Goal: Information Seeking & Learning: Learn about a topic

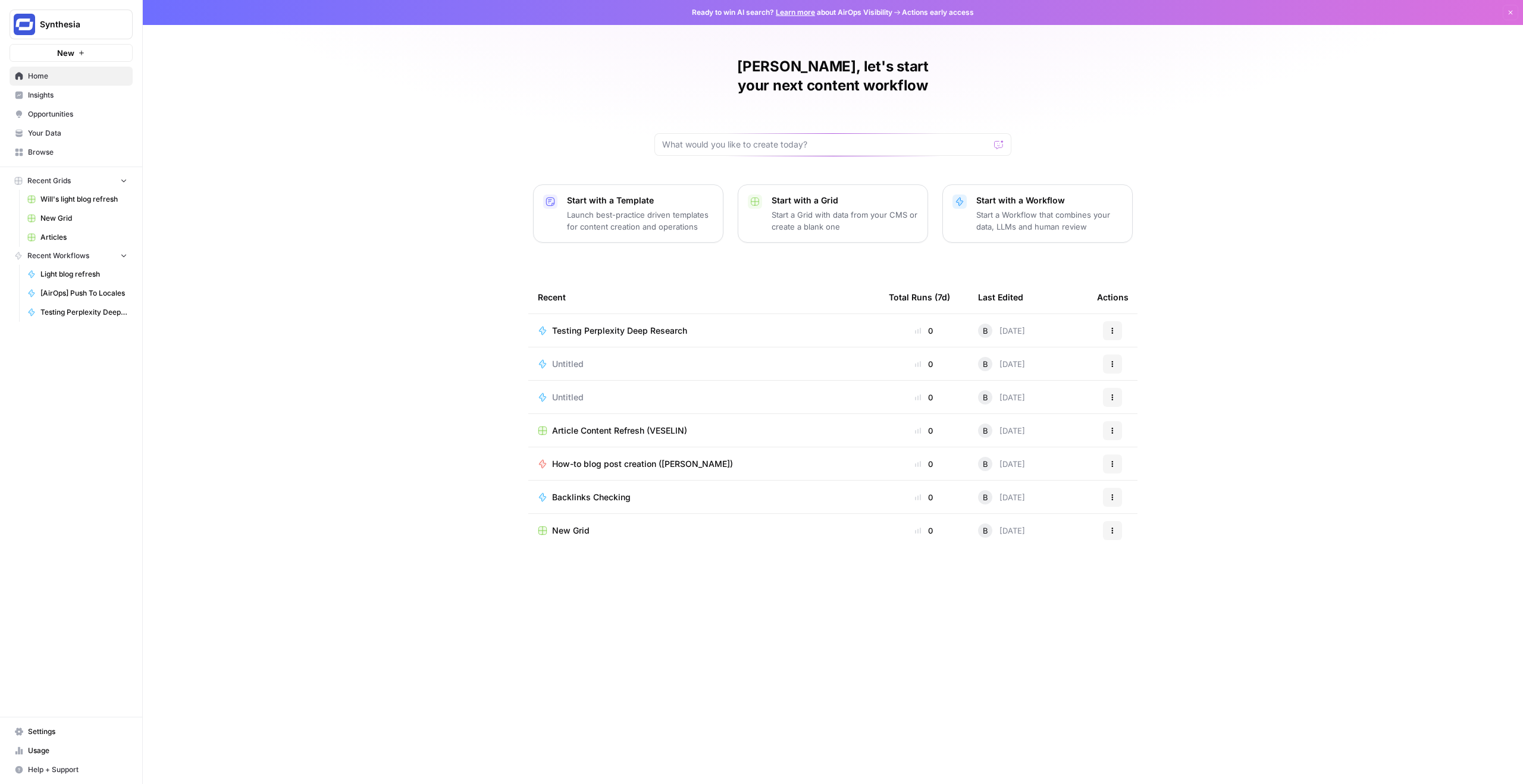
click at [52, 107] on link "Opportunities" at bounding box center [71, 114] width 123 height 19
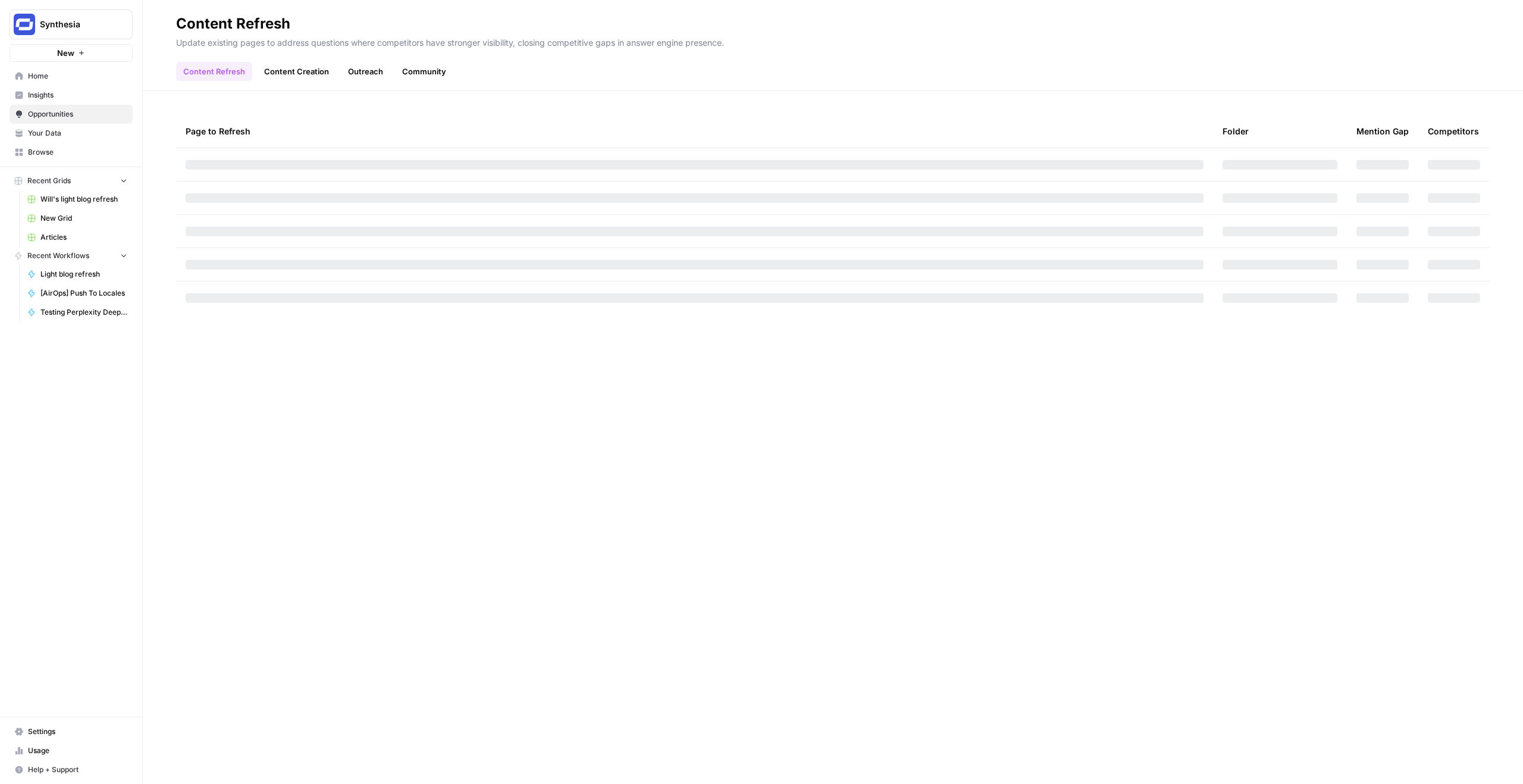
click at [493, 82] on header "Content Refresh Update existing pages to address questions where competitors ha…" at bounding box center [833, 46] width 1380 height 91
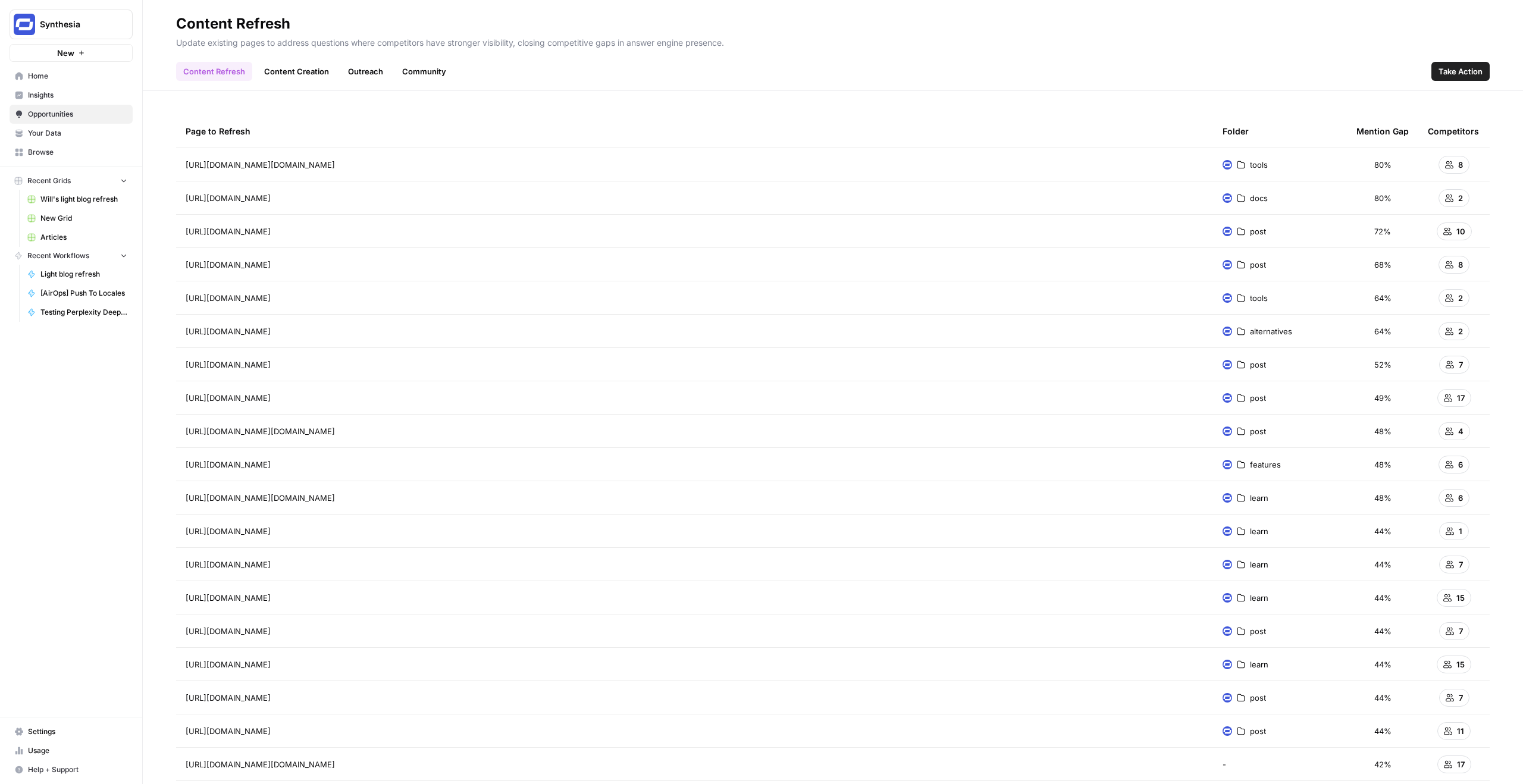
click at [70, 110] on span "Opportunities" at bounding box center [77, 114] width 99 height 11
click at [335, 163] on span "[URL][DOMAIN_NAME][DOMAIN_NAME]" at bounding box center [260, 165] width 150 height 12
click at [271, 198] on span "[URL][DOMAIN_NAME]" at bounding box center [228, 198] width 85 height 12
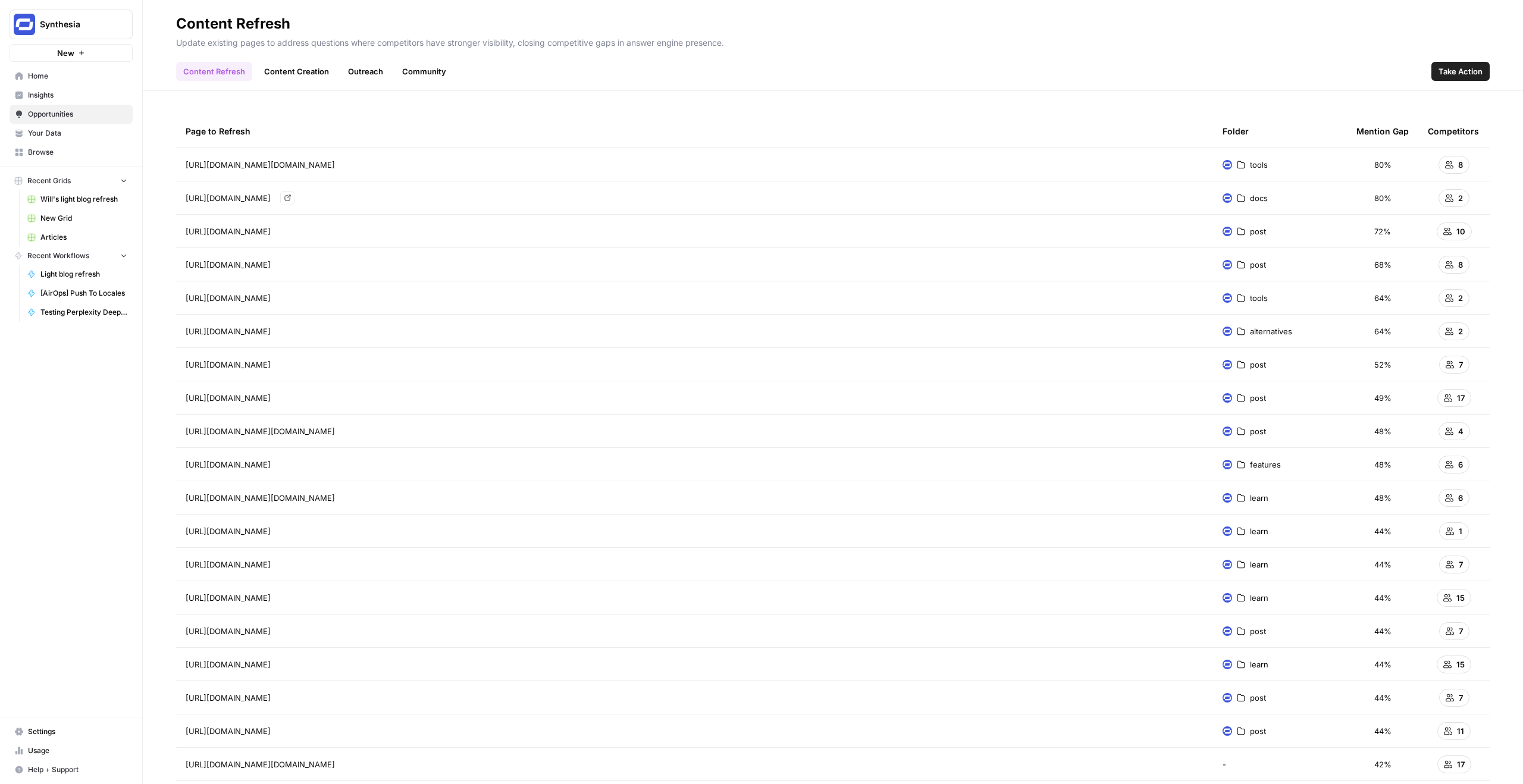
click at [271, 201] on span "[URL][DOMAIN_NAME]" at bounding box center [228, 198] width 85 height 12
click at [1458, 166] on span "8" at bounding box center [1460, 165] width 4 height 12
click at [1445, 166] on div "8" at bounding box center [1454, 165] width 31 height 18
click at [292, 160] on span "[URL][DOMAIN_NAME][DOMAIN_NAME]" at bounding box center [260, 165] width 150 height 12
click at [308, 161] on span "[URL][DOMAIN_NAME][DOMAIN_NAME]" at bounding box center [260, 165] width 150 height 12
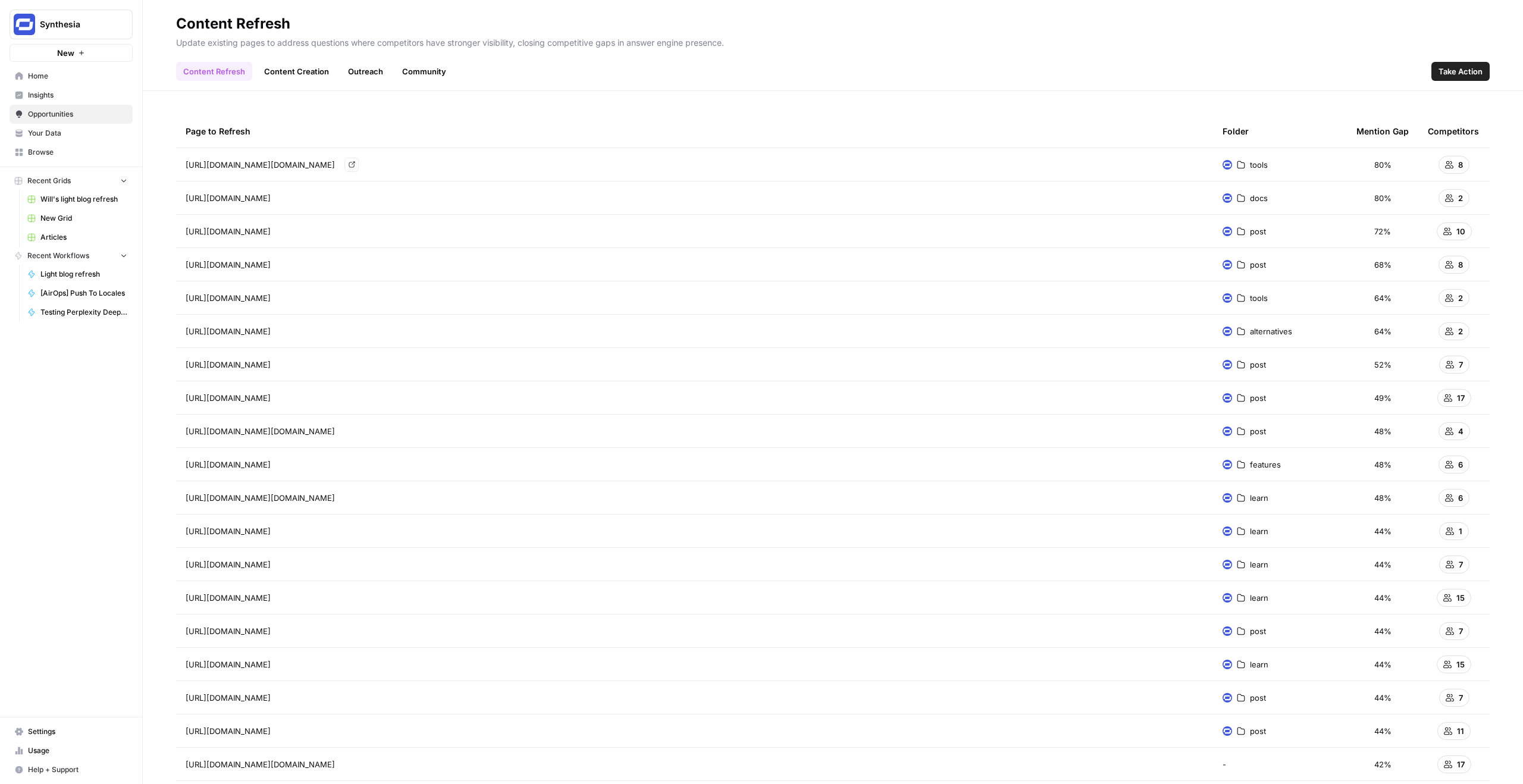
click at [320, 162] on span "[URL][DOMAIN_NAME][DOMAIN_NAME]" at bounding box center [260, 165] width 150 height 12
click at [41, 95] on span "Insights" at bounding box center [77, 95] width 99 height 11
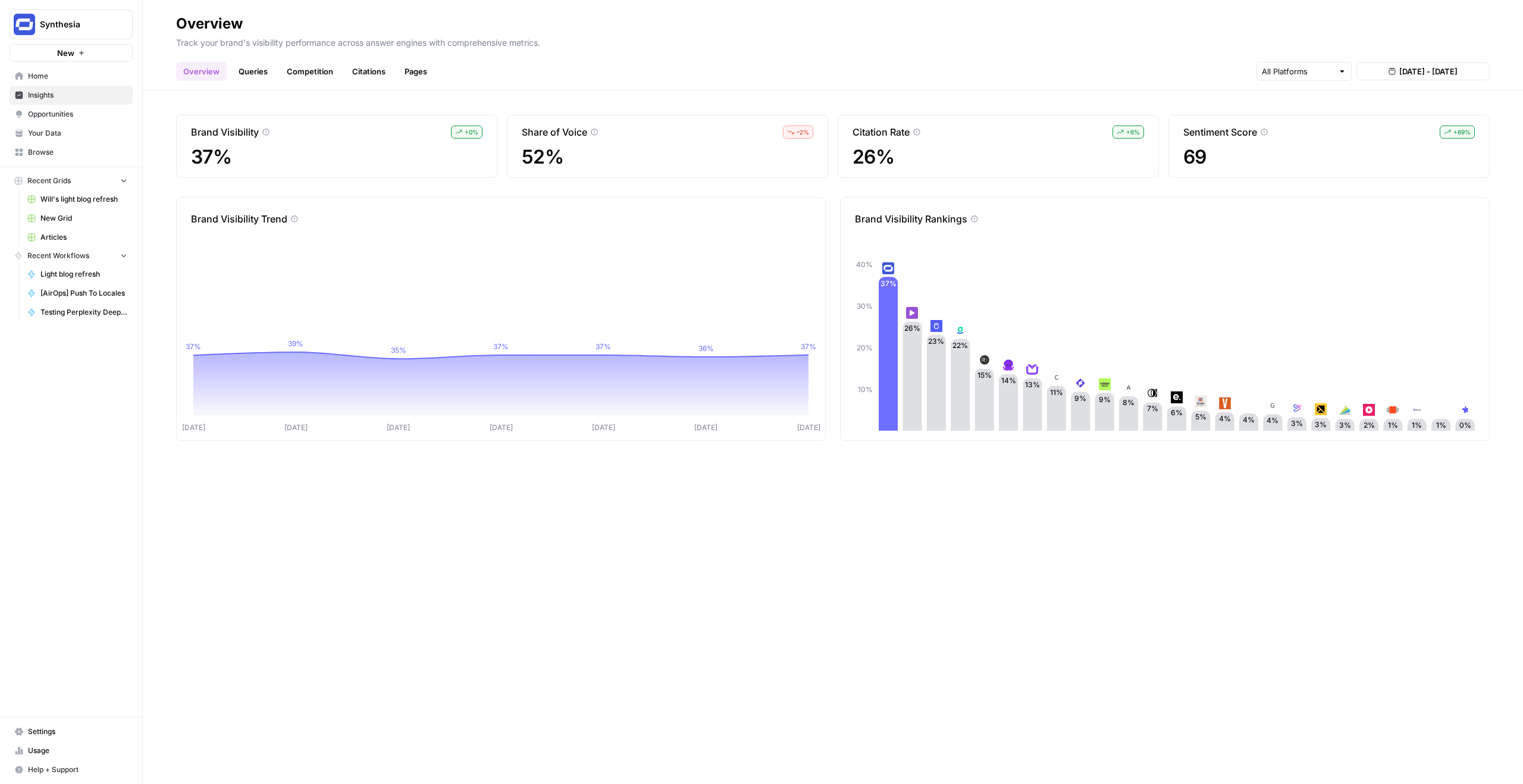
click at [687, 82] on header "Overview Track your brand's visibility performance across answer engines with c…" at bounding box center [833, 46] width 1380 height 91
click at [1453, 75] on span "[DATE] - [DATE]" at bounding box center [1428, 71] width 58 height 12
click at [1324, 73] on input "text" at bounding box center [1298, 71] width 71 height 12
click at [1382, 64] on button "[DATE] - [DATE]" at bounding box center [1423, 71] width 133 height 18
click at [1376, 102] on icon "button" at bounding box center [1372, 101] width 8 height 8
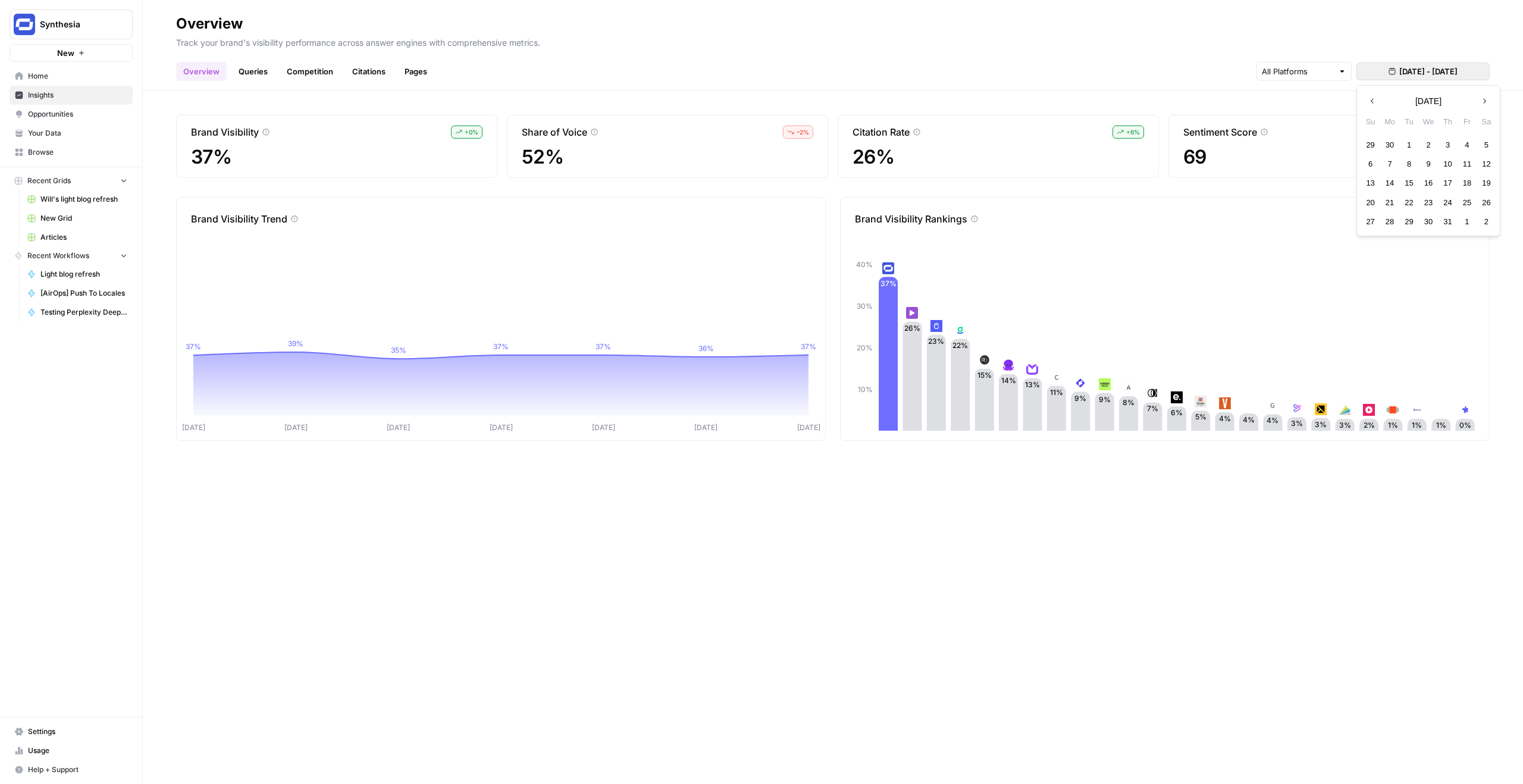
click at [1376, 102] on icon "button" at bounding box center [1372, 101] width 8 height 8
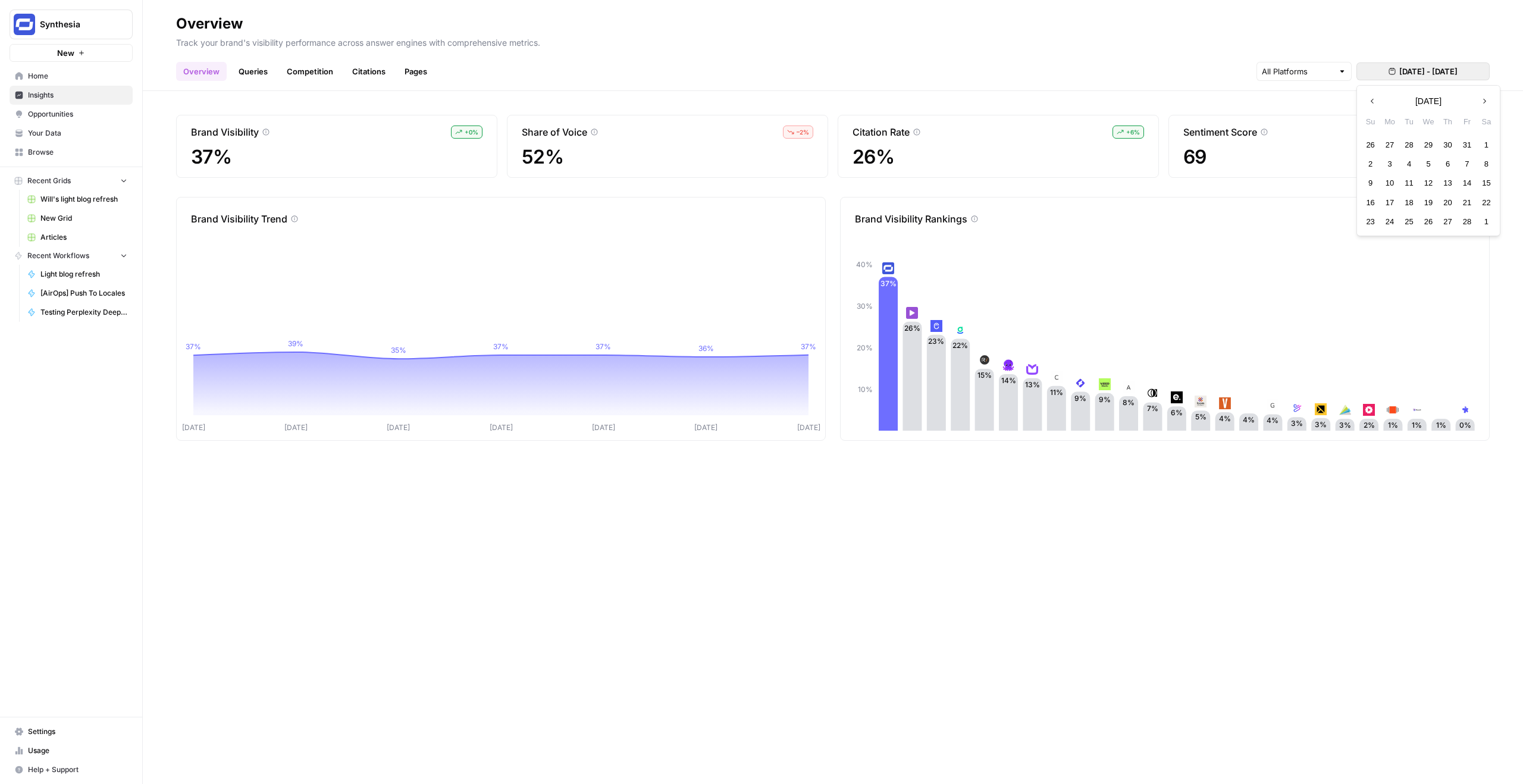
click at [1376, 102] on icon "button" at bounding box center [1372, 101] width 8 height 8
click at [1368, 144] on div "1" at bounding box center [1371, 145] width 16 height 16
click at [1389, 104] on div "Previous month [DATE] Next month" at bounding box center [1429, 101] width 143 height 21
drag, startPoint x: 1414, startPoint y: 79, endPoint x: 1431, endPoint y: 71, distance: 18.8
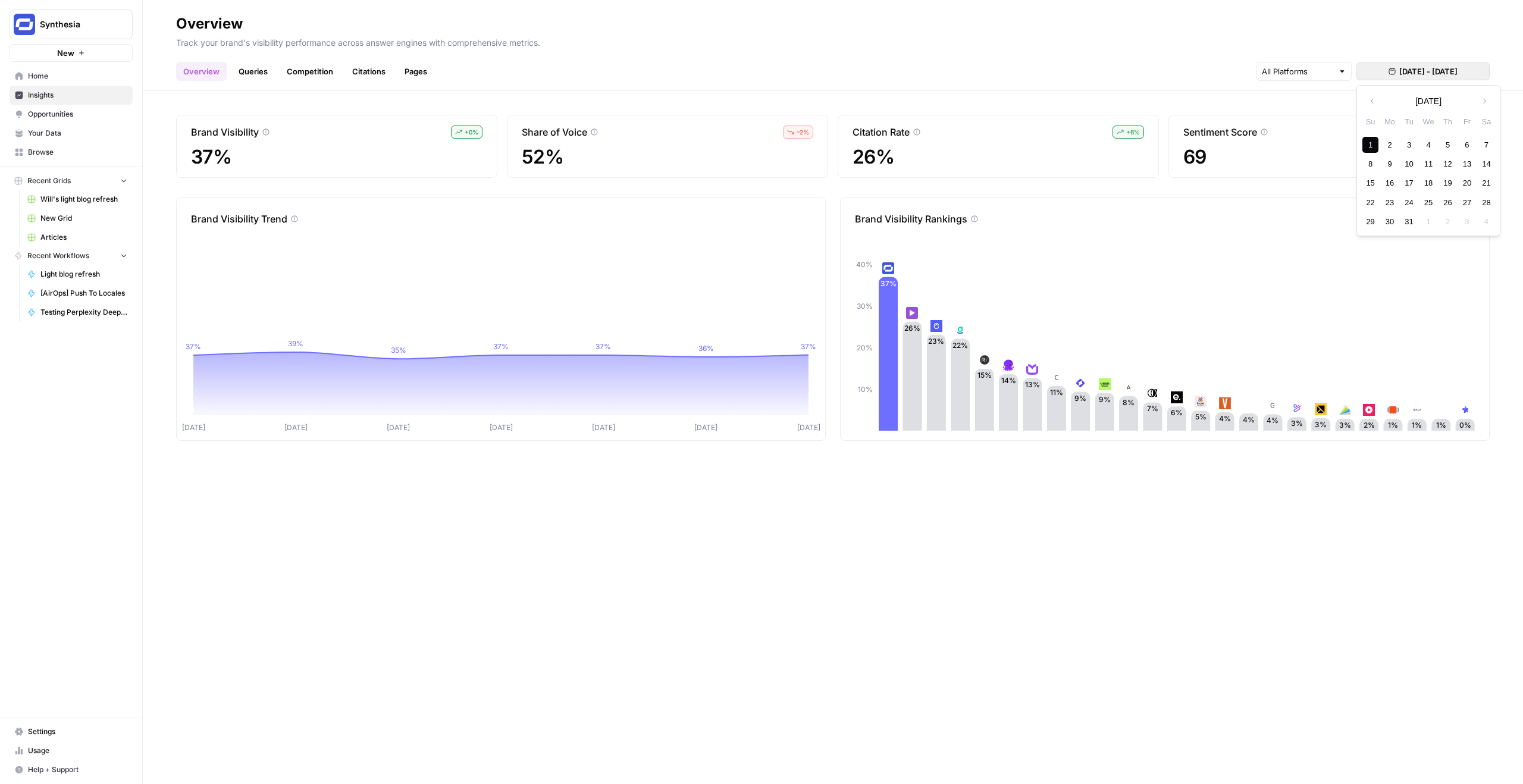
click at [1414, 79] on button "[DATE] - [DATE]" at bounding box center [1423, 71] width 133 height 18
click at [1437, 68] on span "[DATE] - [DATE]" at bounding box center [1428, 71] width 58 height 12
click at [1363, 102] on button "Previous month" at bounding box center [1372, 101] width 21 height 21
click at [1415, 154] on div "6 7 8 9 10 11 12" at bounding box center [1428, 163] width 135 height 19
click at [1413, 146] on div "1" at bounding box center [1410, 145] width 16 height 16
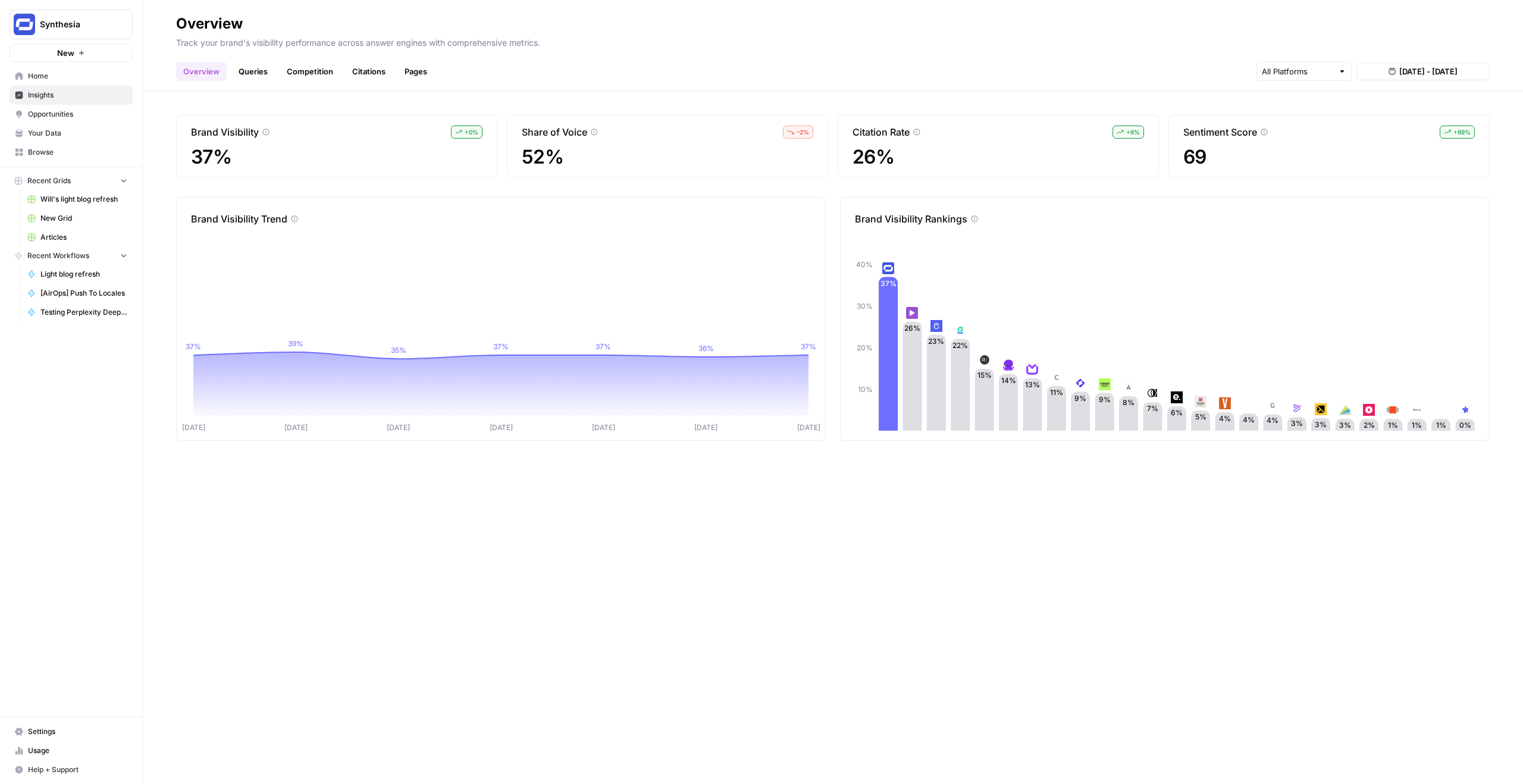
click at [1430, 68] on span "[DATE] - [DATE]" at bounding box center [1428, 71] width 58 height 12
click at [1402, 77] on button "[DATE] - [DATE]" at bounding box center [1423, 71] width 133 height 18
click at [1370, 104] on icon "button" at bounding box center [1372, 101] width 8 height 8
click at [1404, 149] on div "1" at bounding box center [1410, 145] width 16 height 16
click at [1396, 42] on p "Track your brand's visibility performance across answer engines with comprehens…" at bounding box center [833, 40] width 1314 height 15
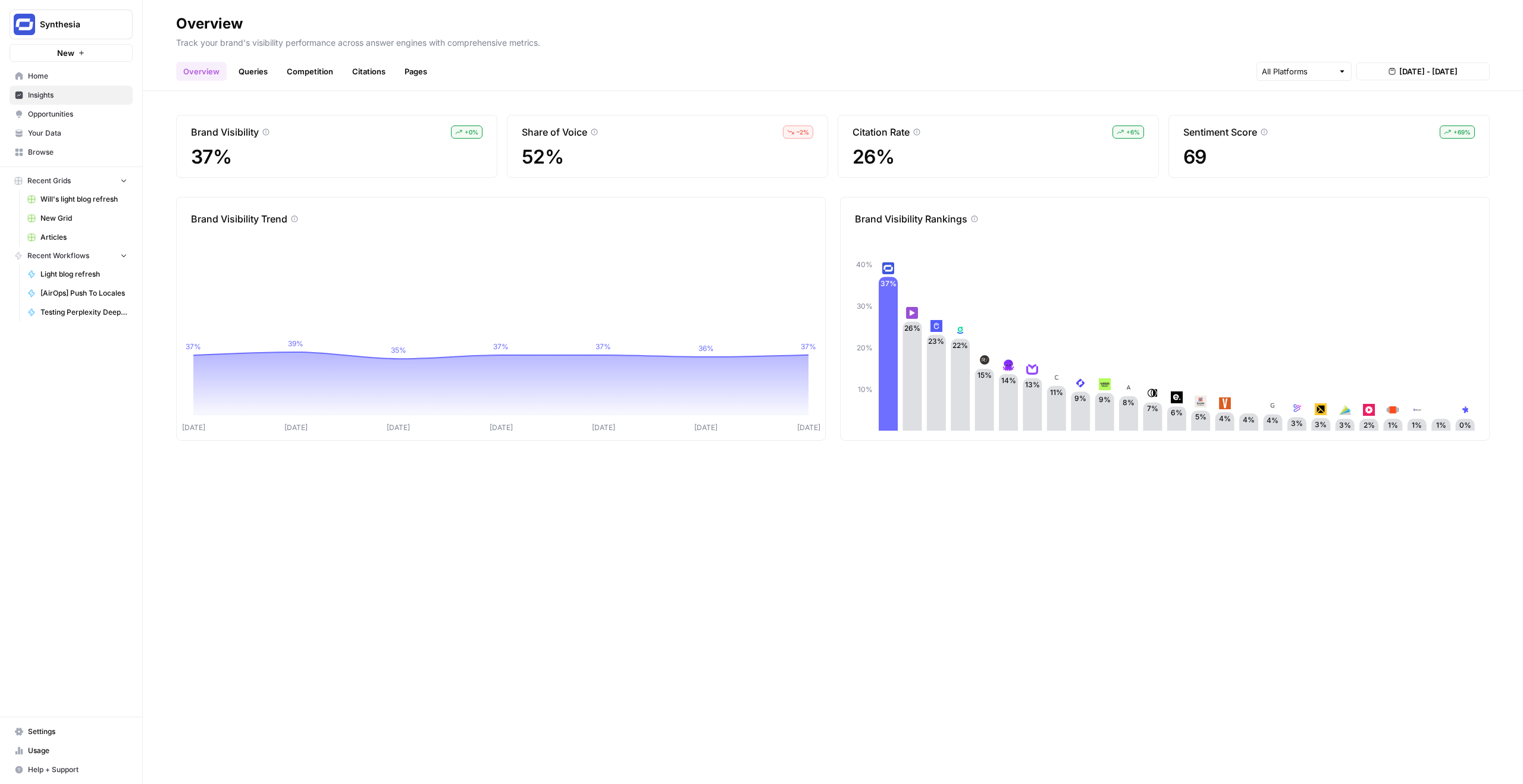
click at [1439, 93] on div "Brand Visibility + 0 % 37% Share of Voice – 2 % 52% Citation Rate + 6 % 26% Sen…" at bounding box center [833, 437] width 1380 height 693
click at [1435, 76] on span "[DATE] - [DATE]" at bounding box center [1428, 71] width 58 height 12
click at [1371, 94] on button "Previous month" at bounding box center [1372, 101] width 21 height 21
click at [1435, 54] on div "Overview Queries Competition Citations Pages [DATE] - [DATE]" at bounding box center [833, 66] width 1314 height 29
click at [1429, 72] on span "[DATE] - [DATE]" at bounding box center [1428, 71] width 58 height 12
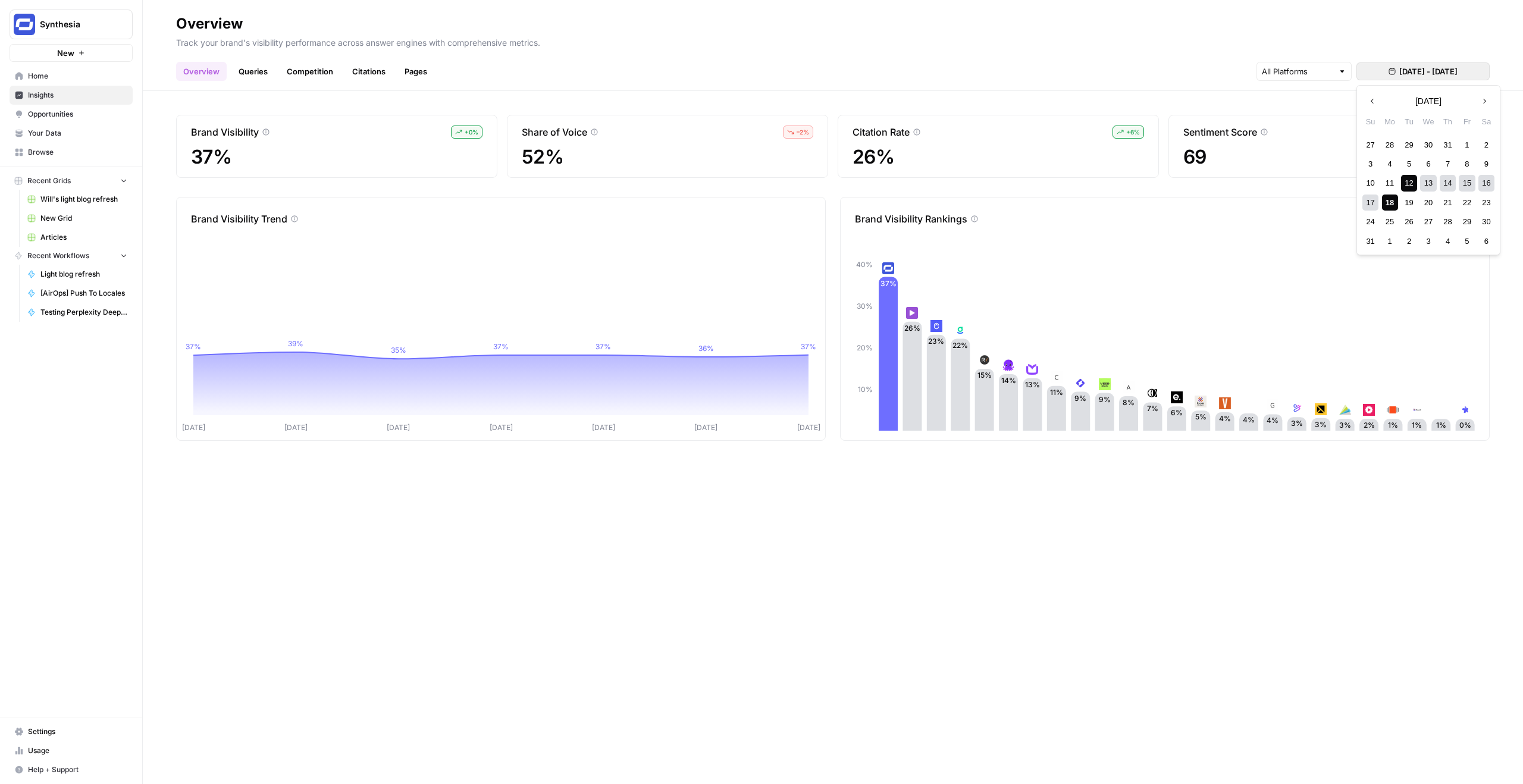
click at [1401, 38] on p "Track your brand's visibility performance across answer engines with comprehens…" at bounding box center [833, 40] width 1314 height 15
click at [401, 489] on div "Brand Visibility + 0 % 37% Share of Voice – 2 % 52% Citation Rate + 6 % 26% Sen…" at bounding box center [833, 437] width 1380 height 693
click at [1267, 66] on input "text" at bounding box center [1298, 71] width 71 height 12
click at [1234, 62] on div "Overview Queries Competition Citations Pages [DATE] - [DATE]" at bounding box center [833, 66] width 1314 height 29
click at [1404, 59] on div "Overview Queries Competition Citations Pages [DATE] - [DATE]" at bounding box center [833, 66] width 1314 height 29
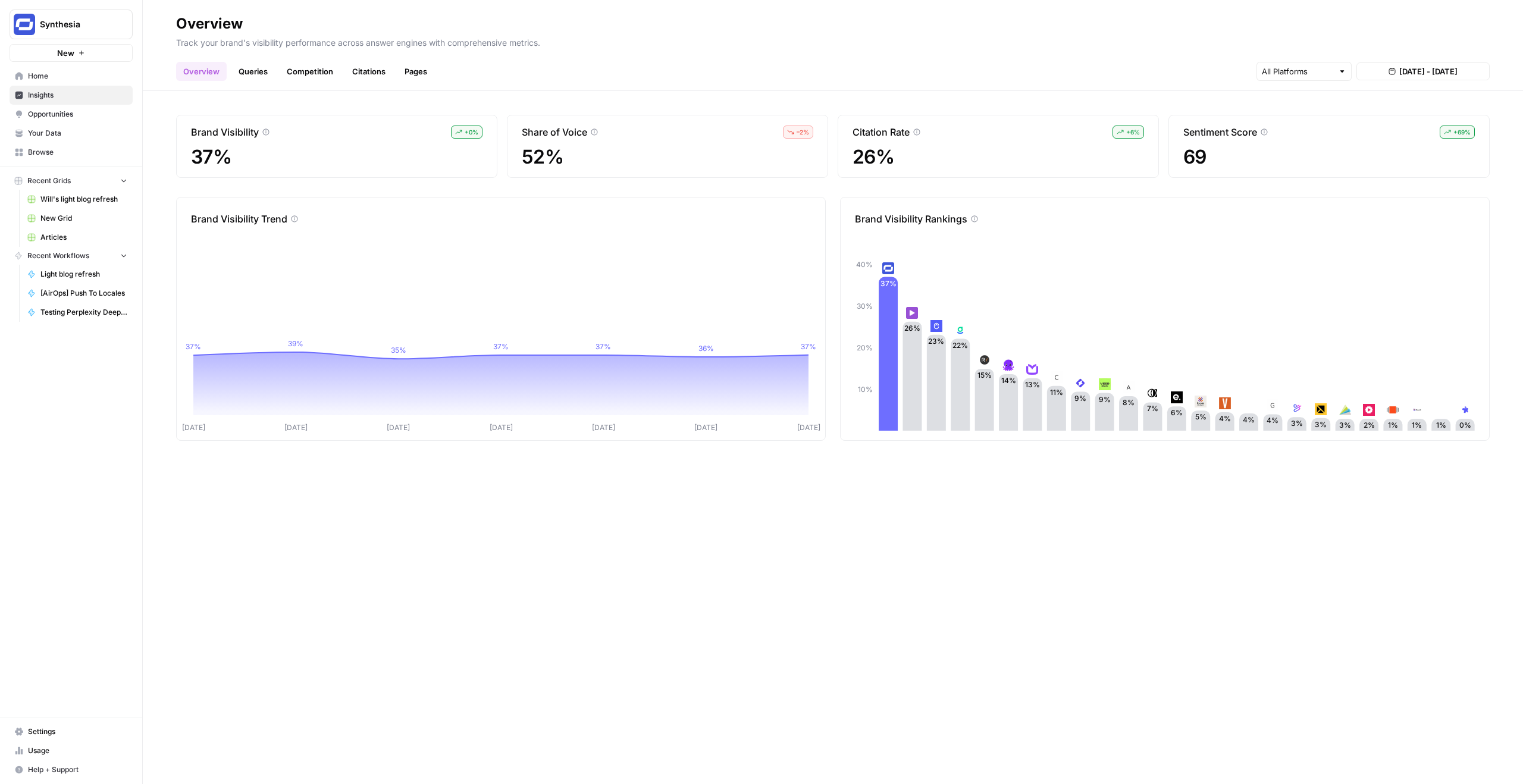
click at [1407, 64] on button "[DATE] - [DATE]" at bounding box center [1423, 71] width 133 height 18
click at [1167, 73] on div "Overview Queries Competition Citations Pages [DATE] - [DATE]" at bounding box center [833, 66] width 1314 height 29
click at [915, 128] on div "Citation Rate" at bounding box center [887, 132] width 68 height 14
click at [922, 130] on div "Citation Rate + 6 %" at bounding box center [999, 132] width 292 height 14
click at [918, 130] on icon at bounding box center [917, 133] width 7 height 7
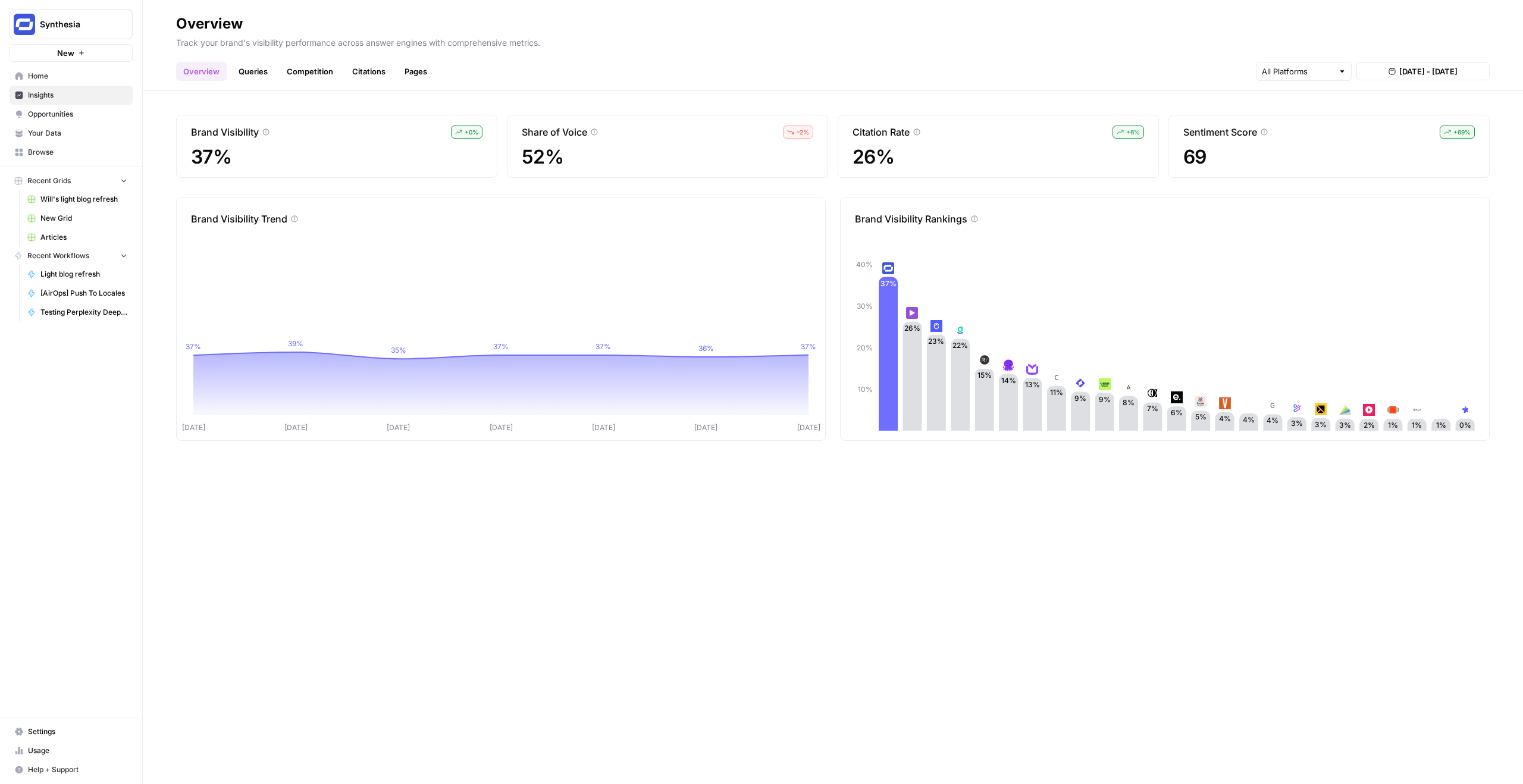
click at [917, 132] on icon at bounding box center [917, 133] width 7 height 7
click at [921, 88] on header "Overview Track your brand's visibility performance across answer engines with c…" at bounding box center [833, 46] width 1380 height 91
click at [921, 138] on div "Citation Rate" at bounding box center [887, 132] width 68 height 14
click at [916, 132] on icon at bounding box center [917, 133] width 7 height 7
click at [918, 132] on icon at bounding box center [917, 132] width 7 height 7
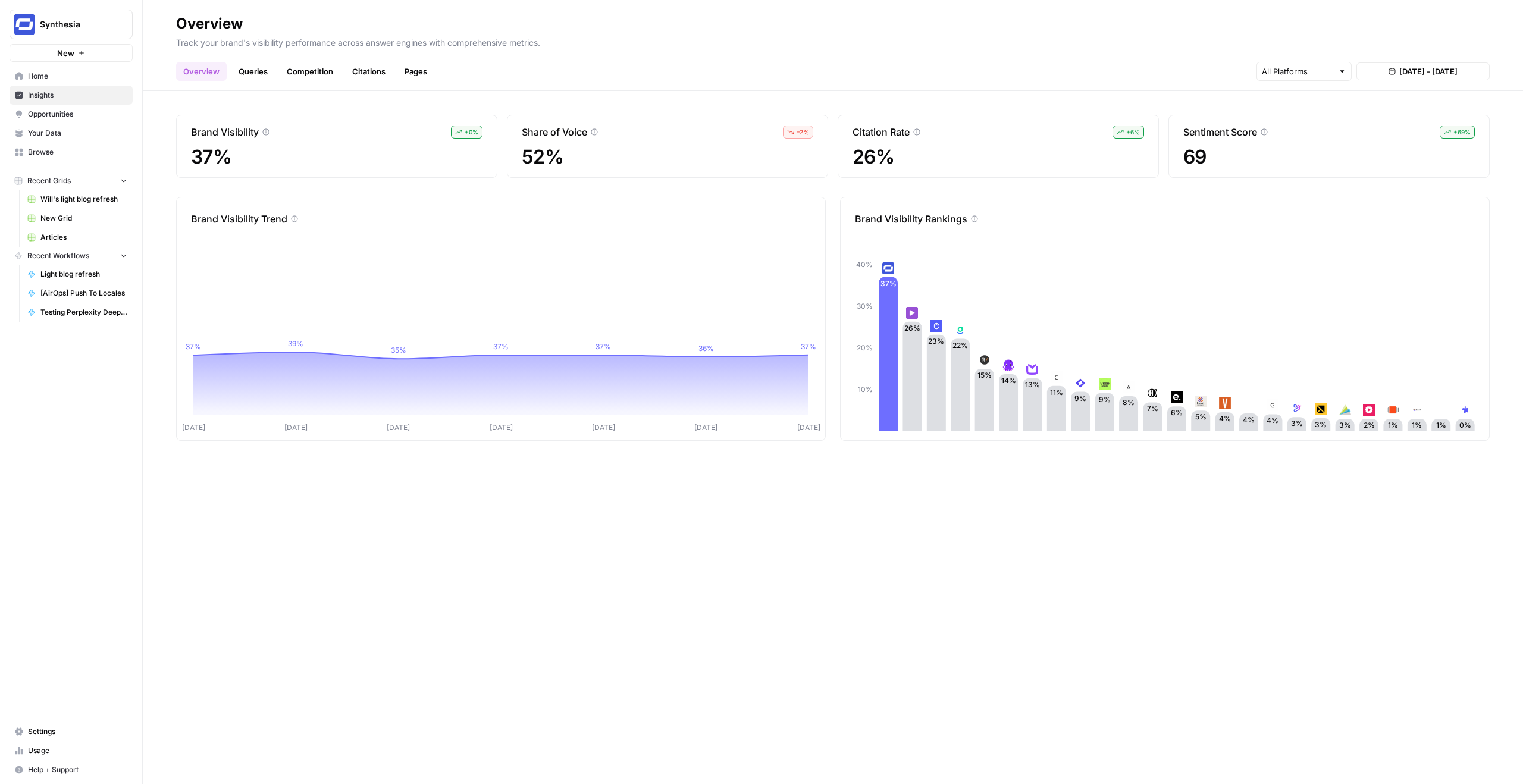
click at [265, 81] on header "Overview Track your brand's visibility performance across answer engines with c…" at bounding box center [833, 46] width 1380 height 91
click at [253, 77] on link "Queries" at bounding box center [253, 71] width 43 height 19
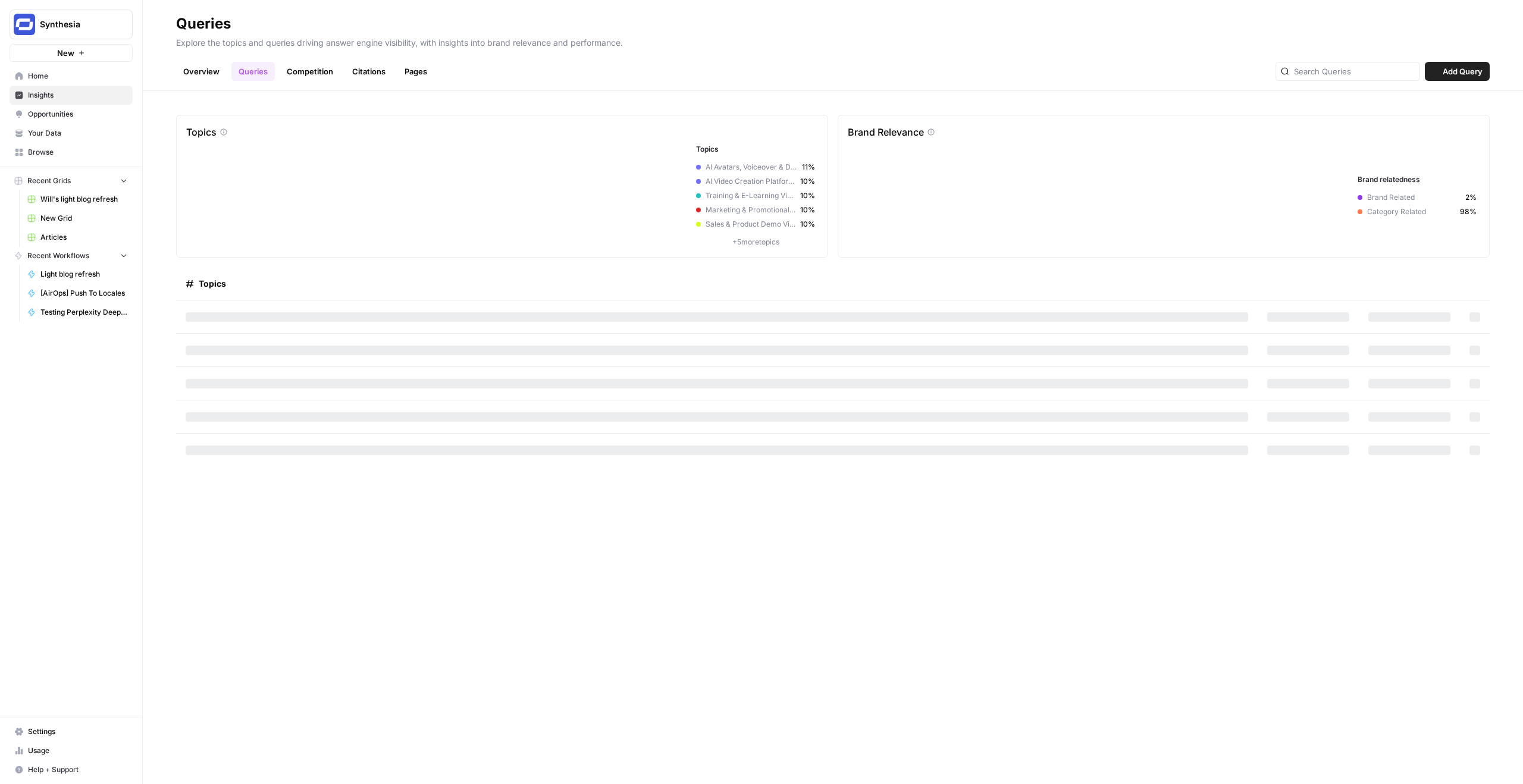
click at [538, 77] on div "Overview Queries Competition Citations Pages Add Query" at bounding box center [833, 66] width 1314 height 29
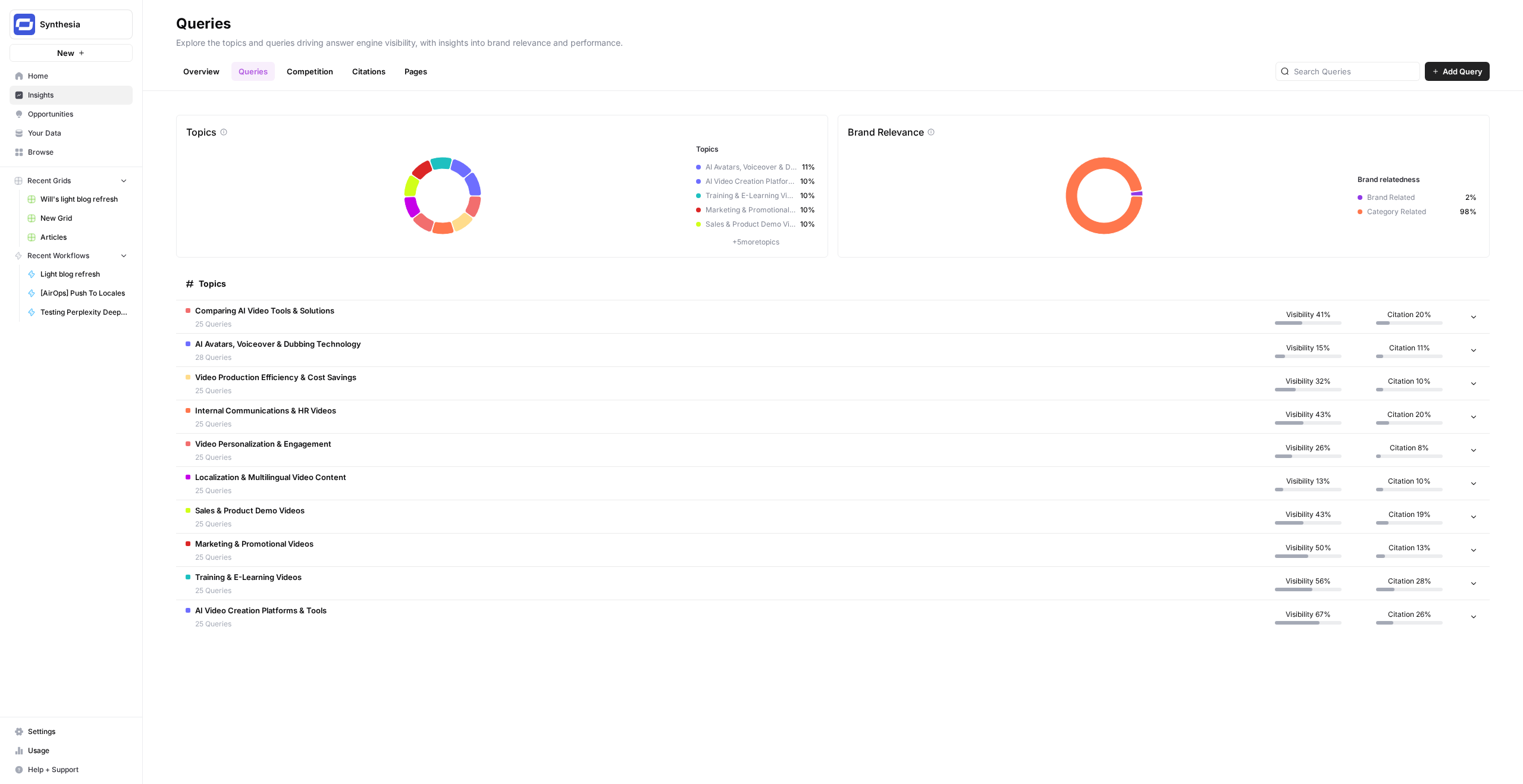
click at [1476, 313] on icon at bounding box center [1473, 316] width 8 height 8
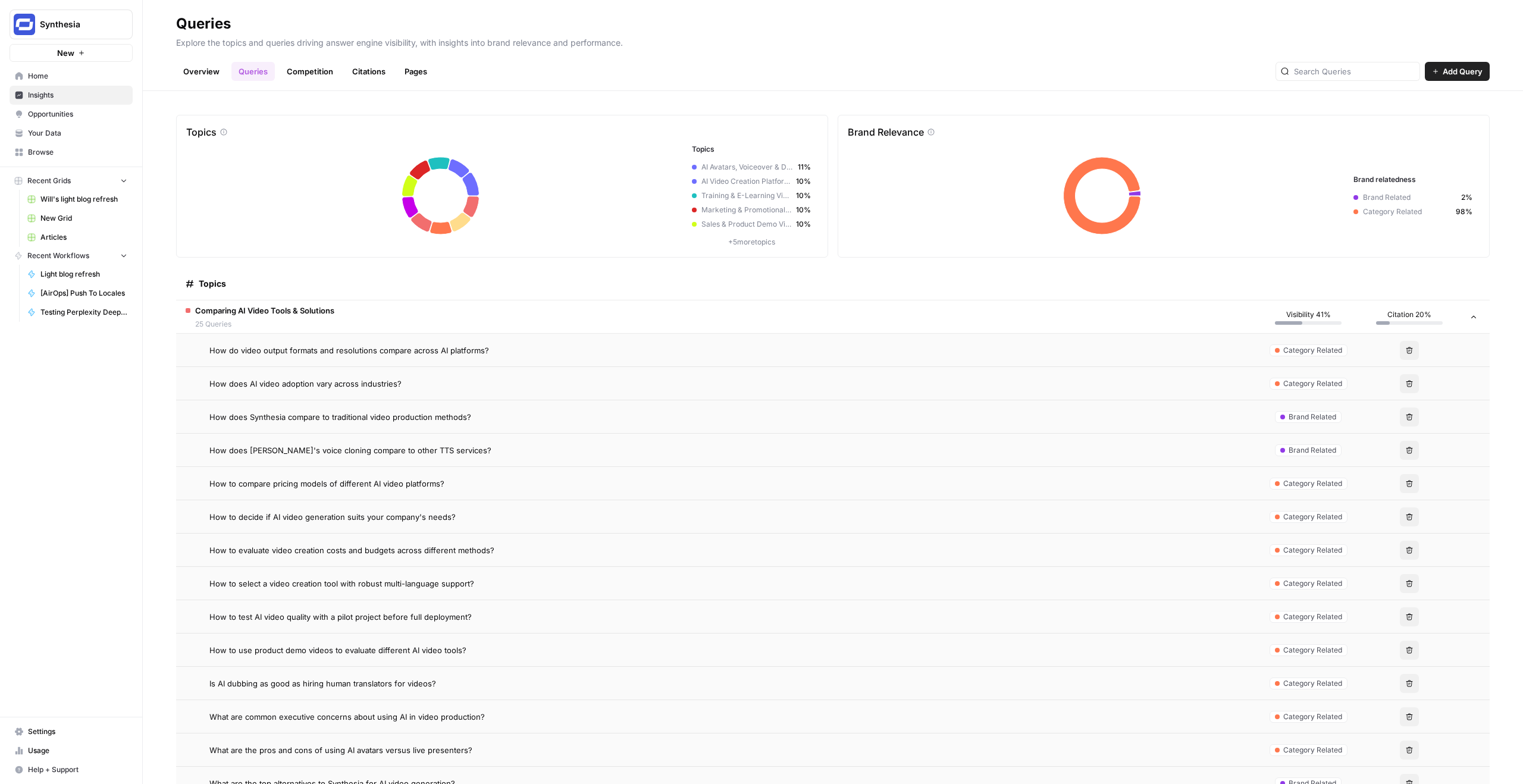
click at [465, 347] on span "How do video output formats and resolutions compare across AI platforms?" at bounding box center [349, 350] width 280 height 12
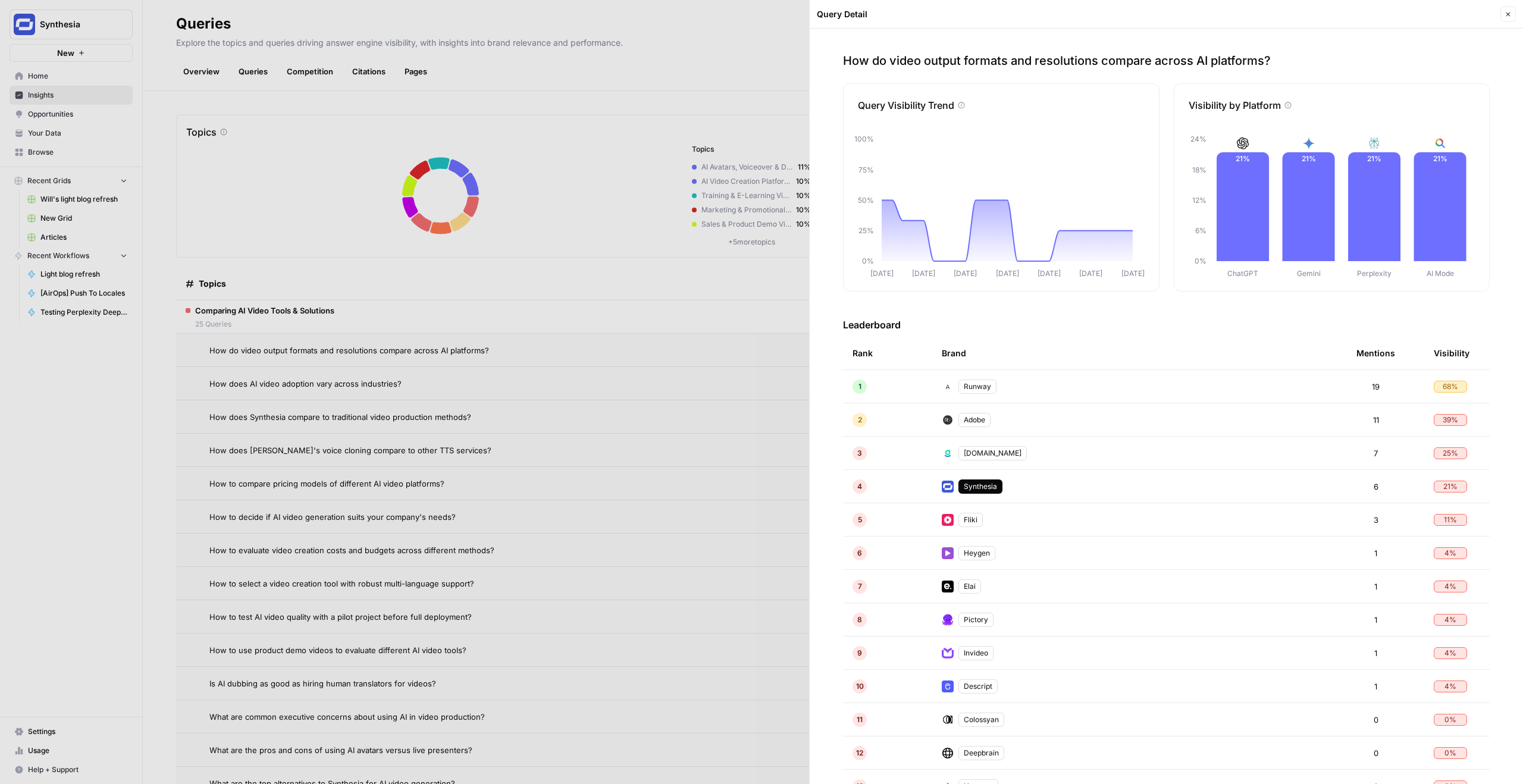
click at [1010, 61] on p "How do video output formats and resolutions compare across AI platforms?" at bounding box center [1167, 60] width 647 height 17
click at [1027, 62] on p "How do video output formats and resolutions compare across AI platforms?" at bounding box center [1167, 60] width 647 height 17
click at [737, 97] on div at bounding box center [762, 392] width 1523 height 784
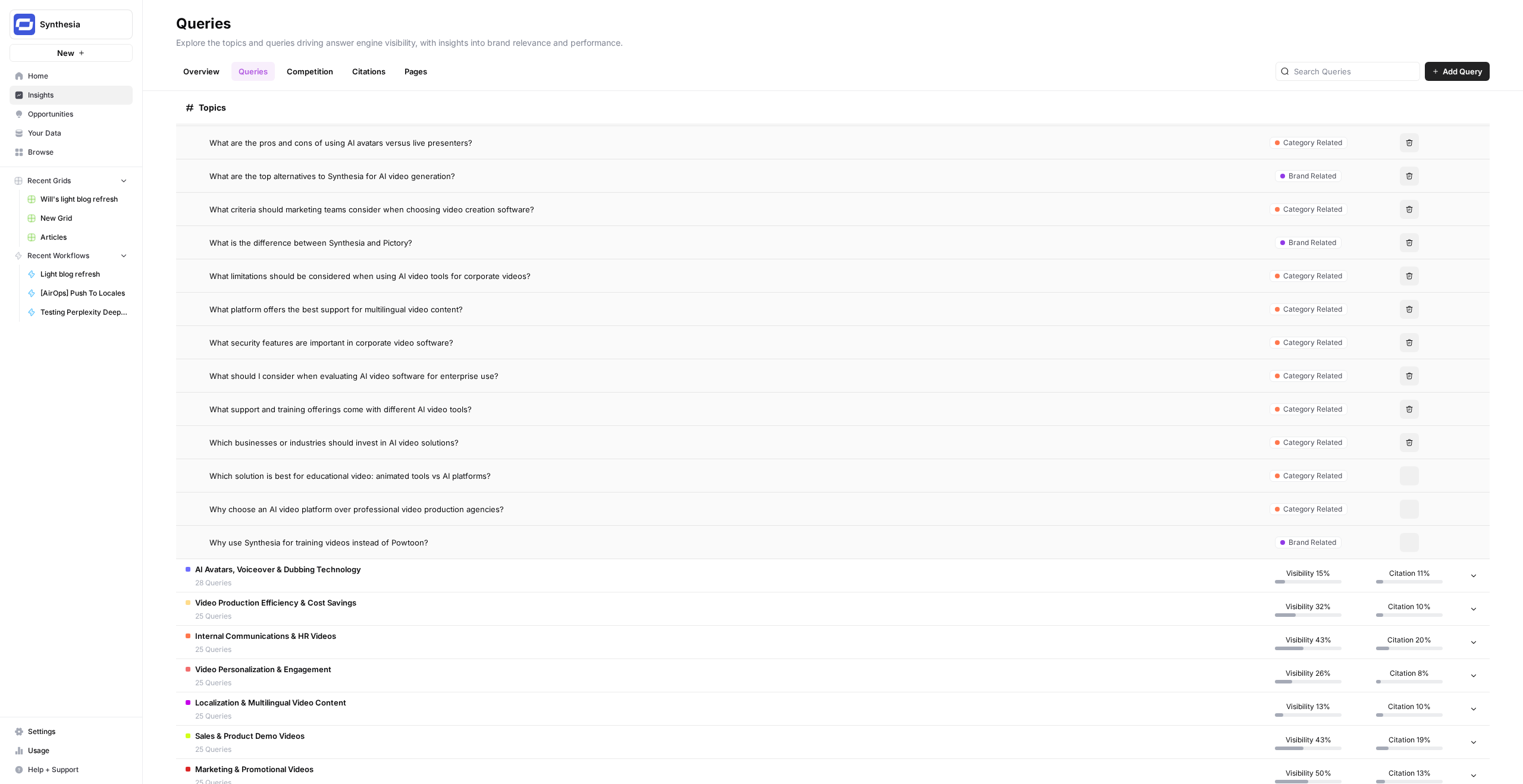
scroll to position [673, 0]
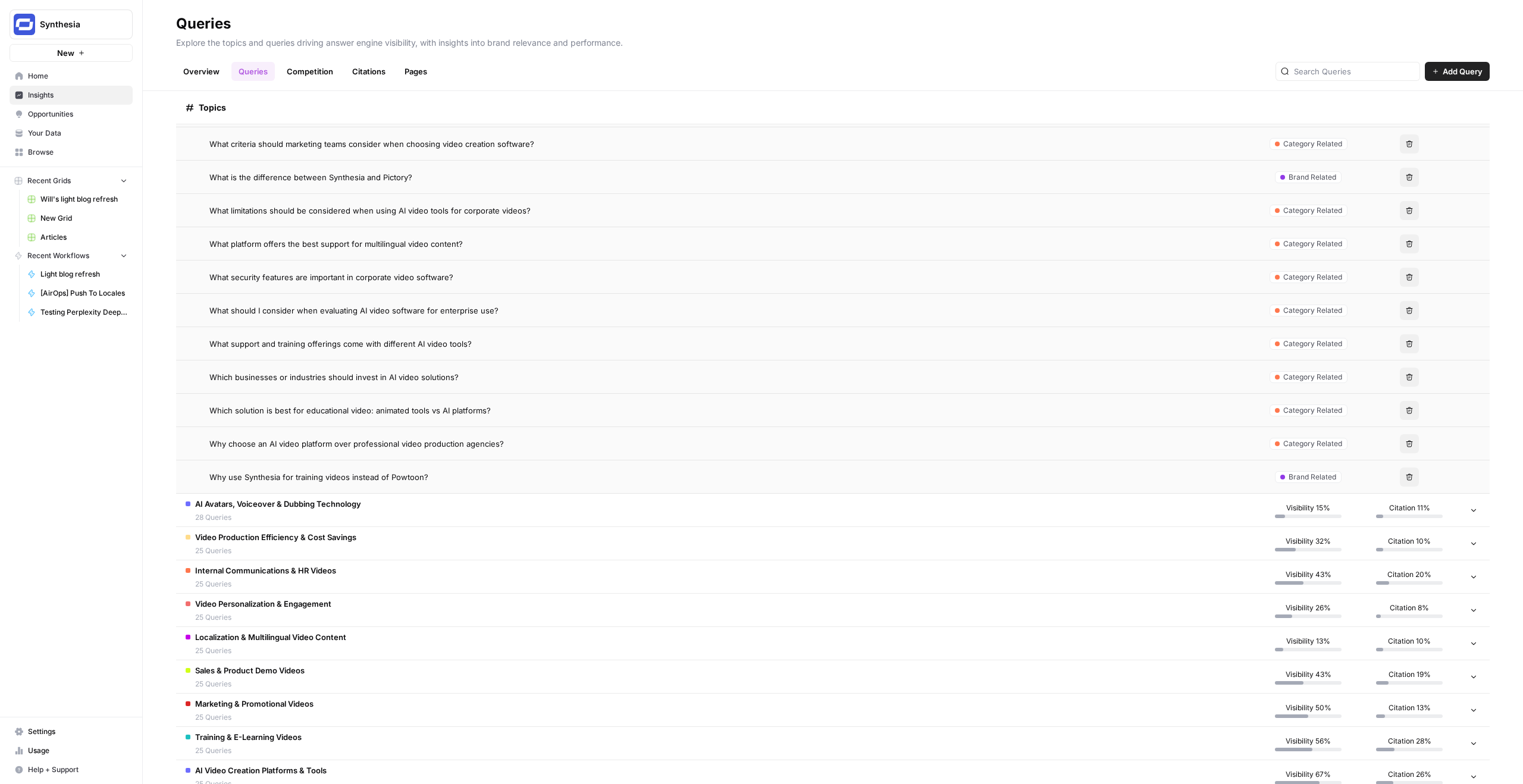
click at [390, 476] on span "Why use Synthesia for training videos instead of Powtoon?" at bounding box center [318, 477] width 219 height 12
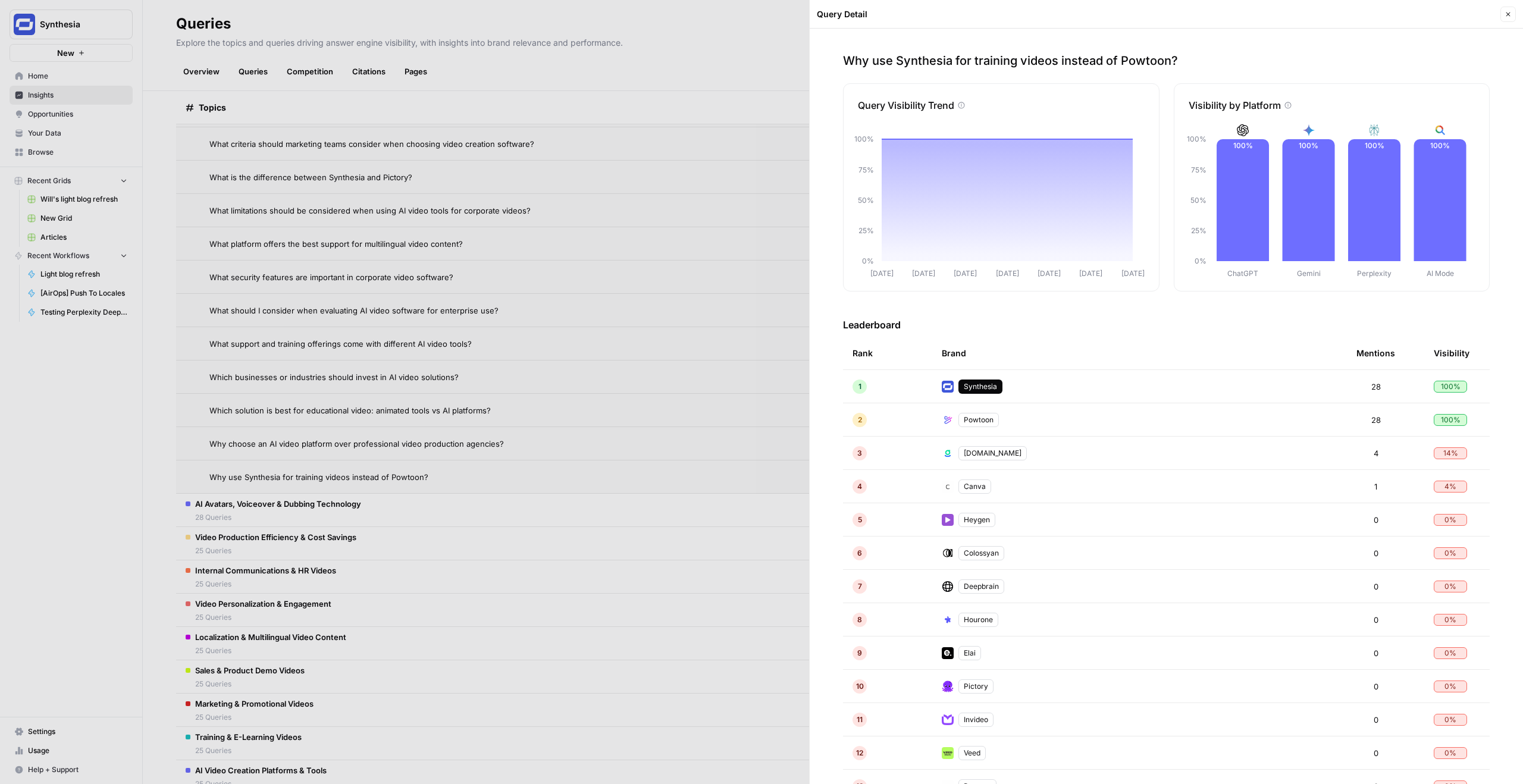
click at [1511, 11] on icon "button" at bounding box center [1508, 15] width 7 height 7
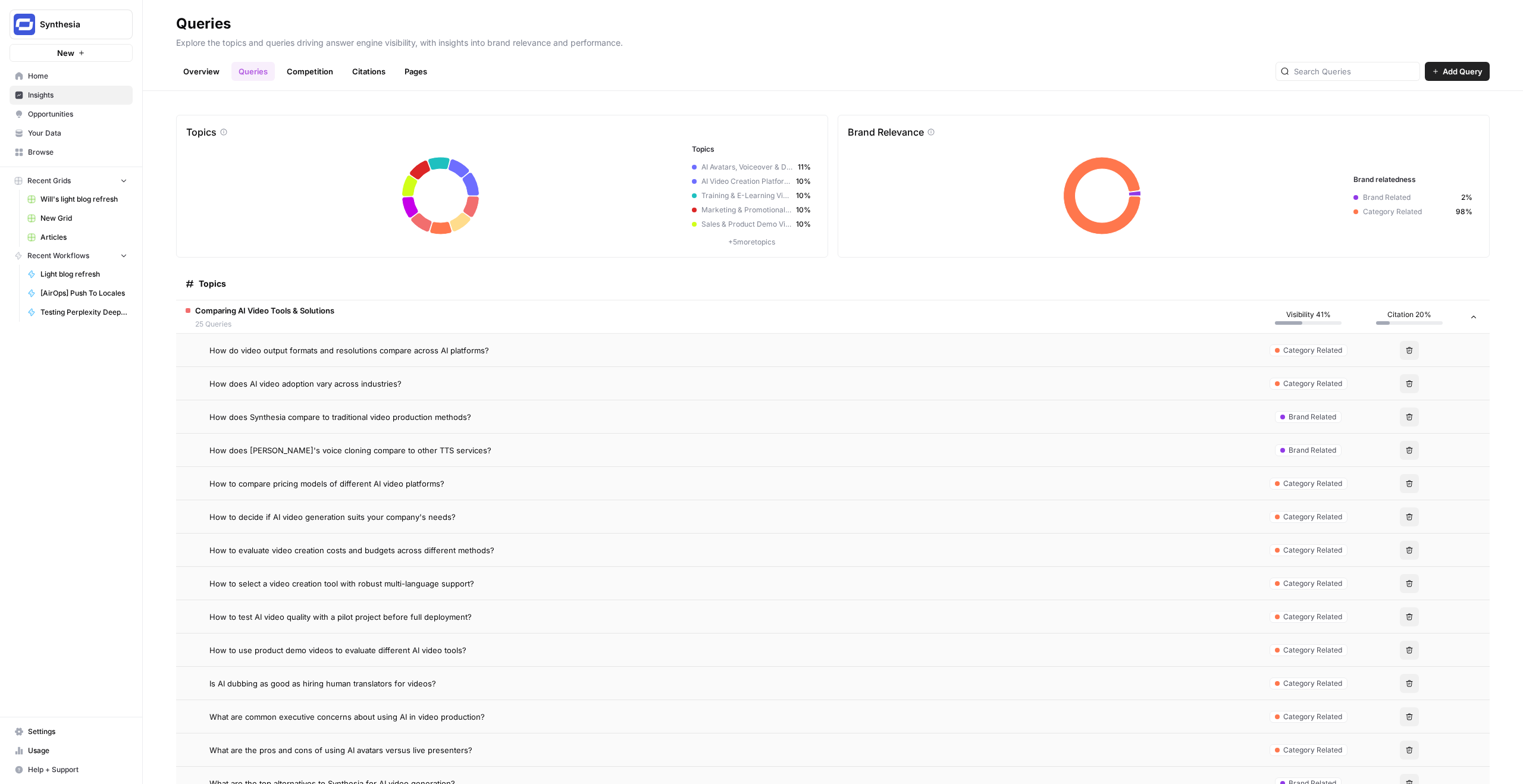
click at [572, 80] on div "Overview Queries Competition Citations Pages Add Query" at bounding box center [833, 66] width 1314 height 29
click at [1372, 68] on input "text" at bounding box center [1354, 71] width 121 height 12
click at [1373, 73] on input "text" at bounding box center [1354, 71] width 121 height 12
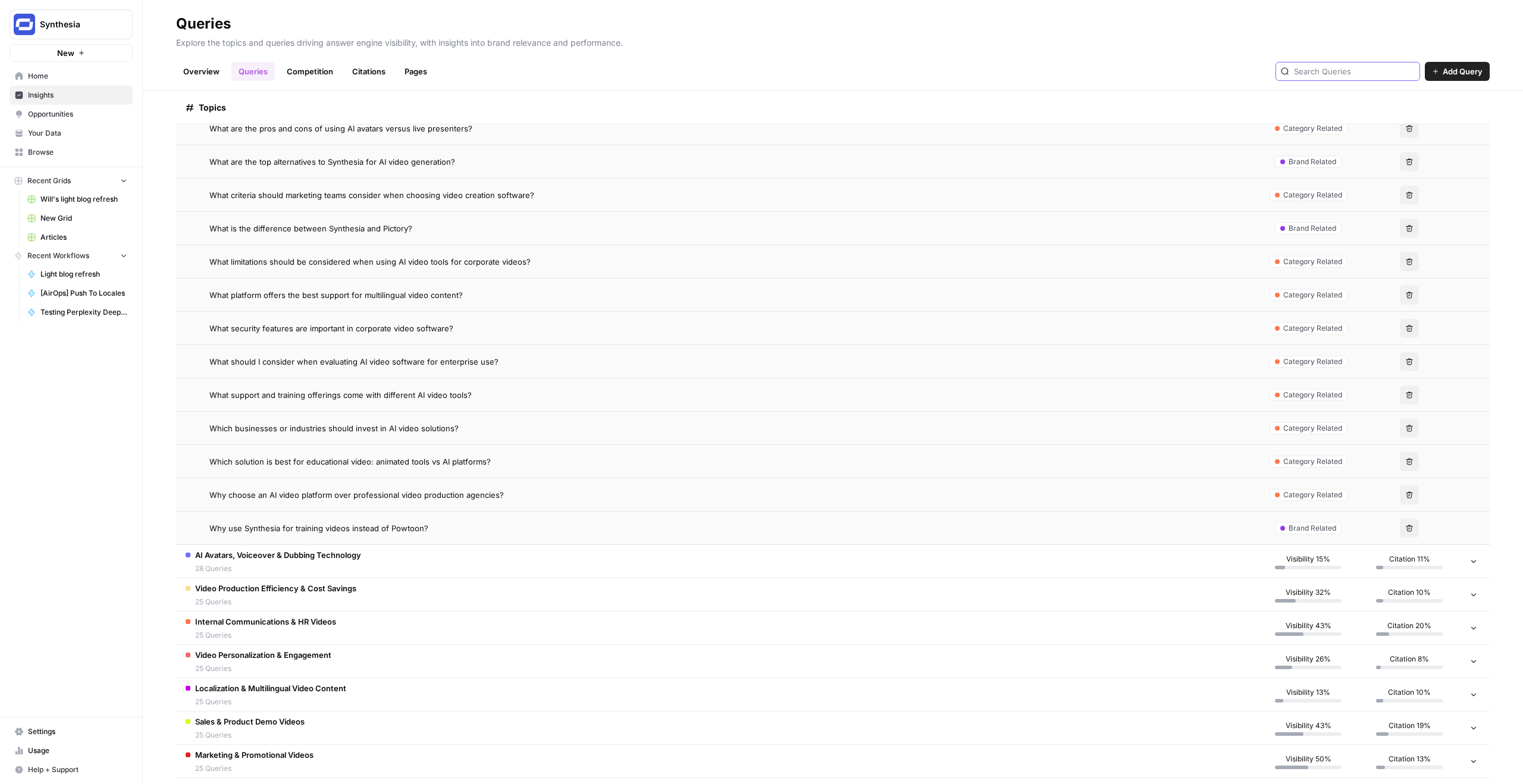
scroll to position [706, 0]
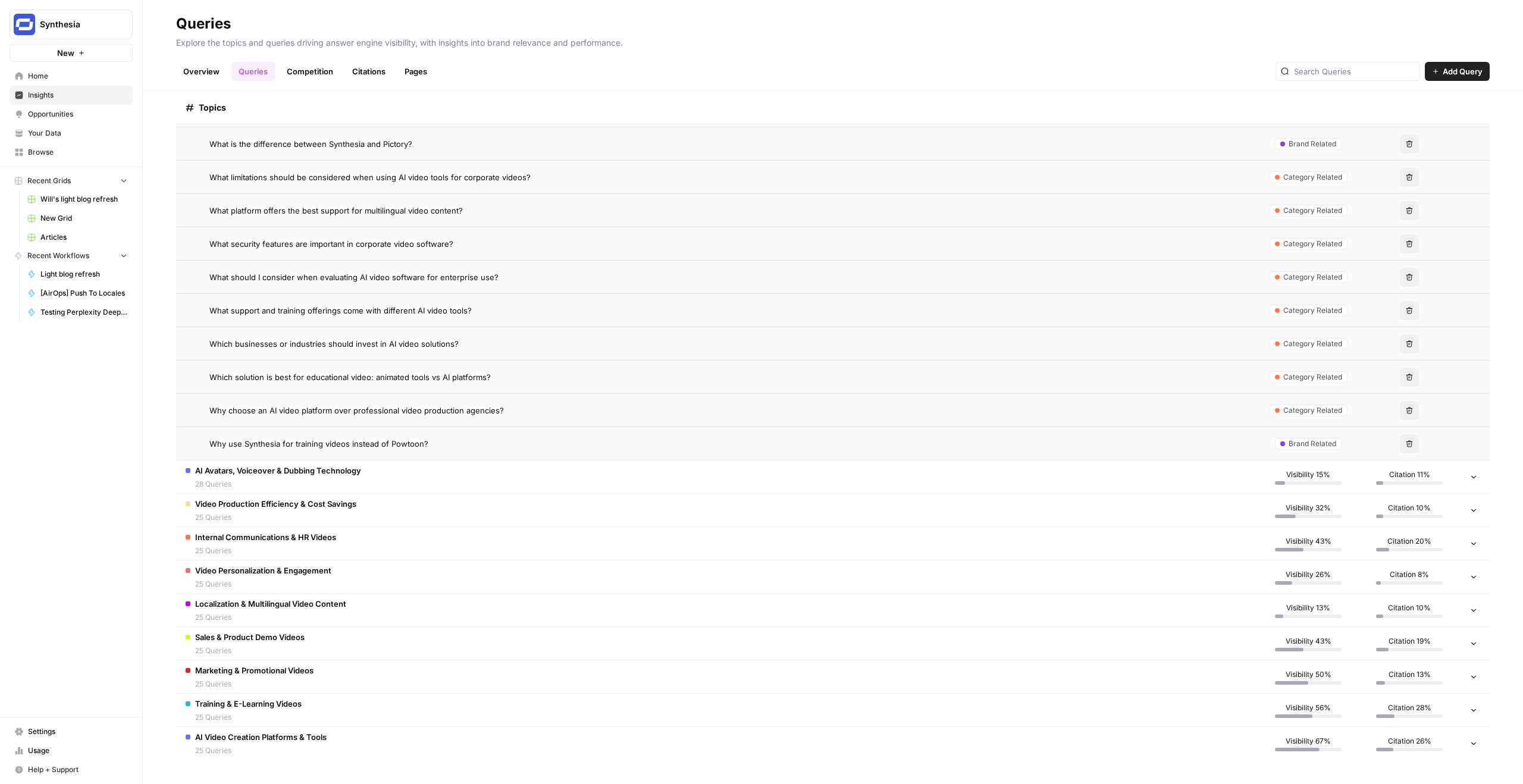
click at [321, 472] on span "AI Avatars, Voiceover & Dubbing Technology" at bounding box center [278, 470] width 166 height 12
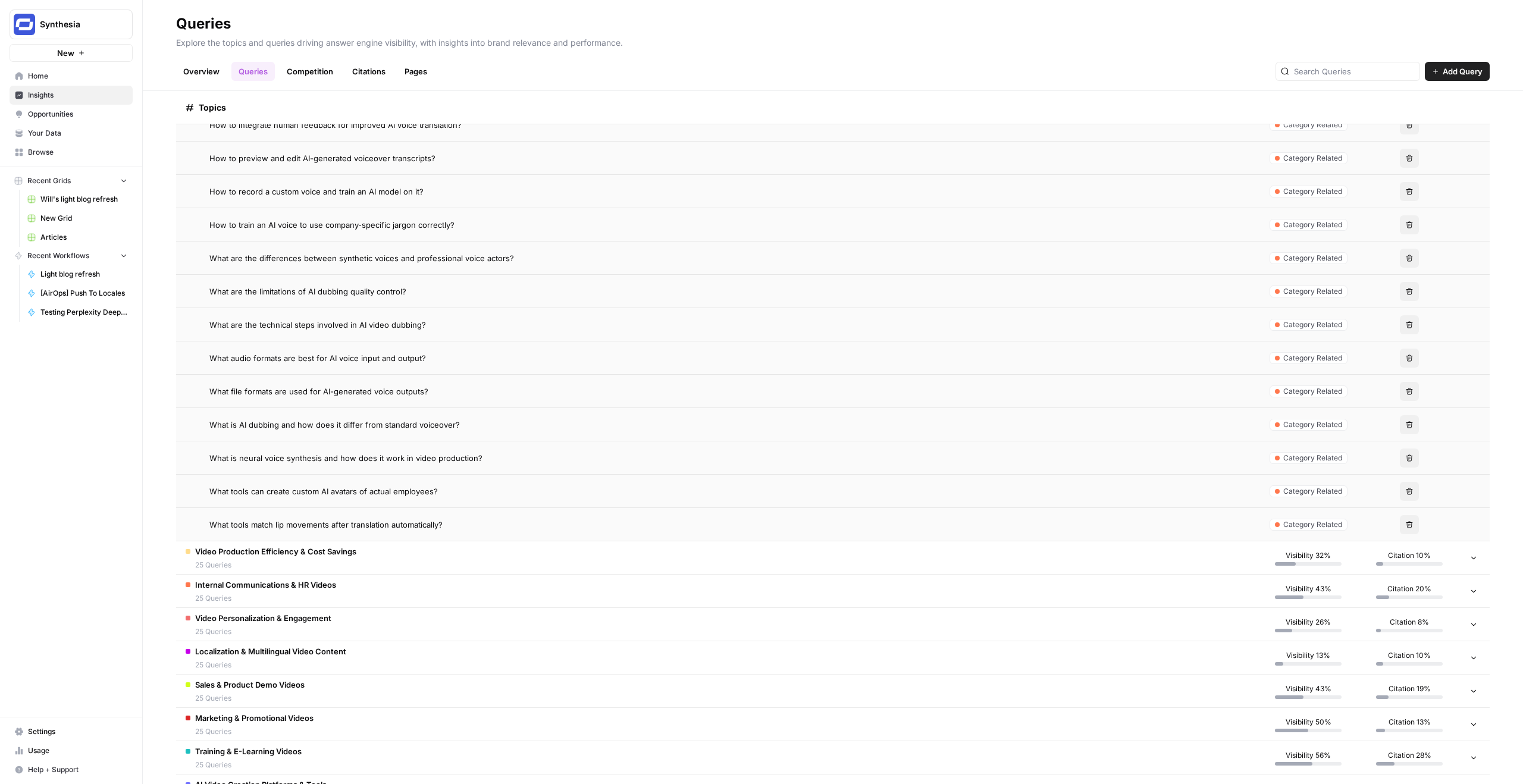
scroll to position [1639, 0]
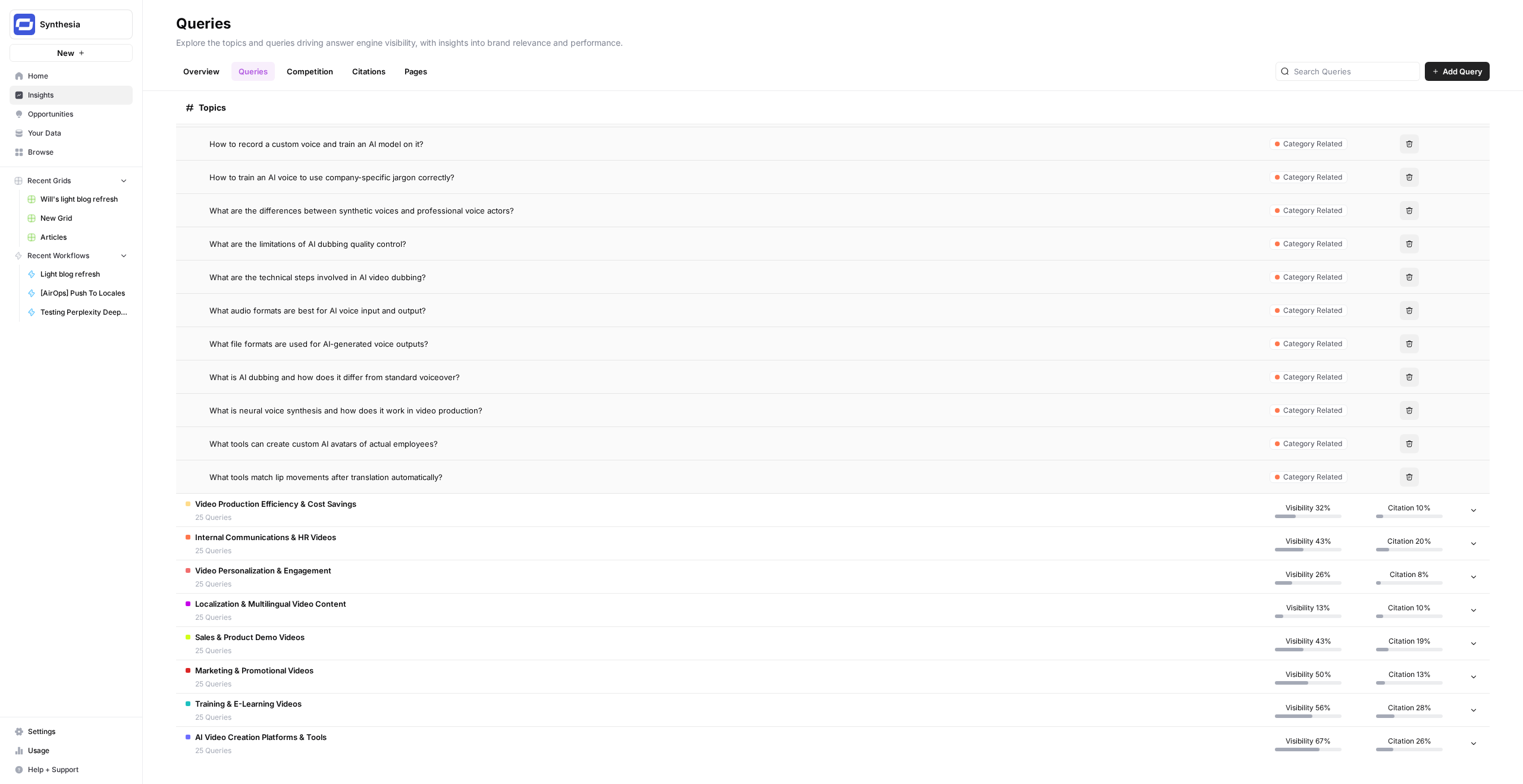
click at [409, 515] on td "Video Production Efficiency & Cost Savings 25 Queries" at bounding box center [717, 510] width 1082 height 32
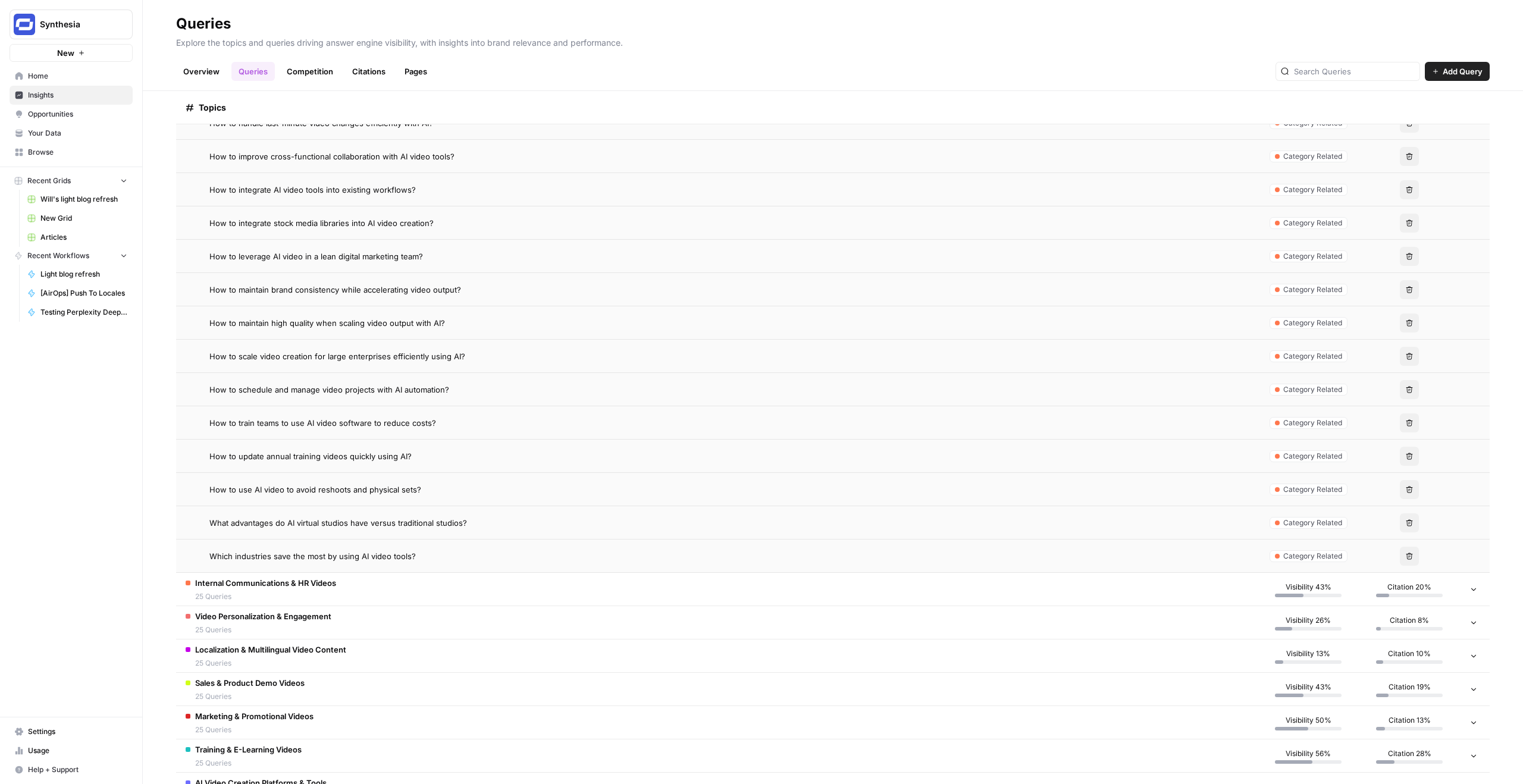
scroll to position [2471, 0]
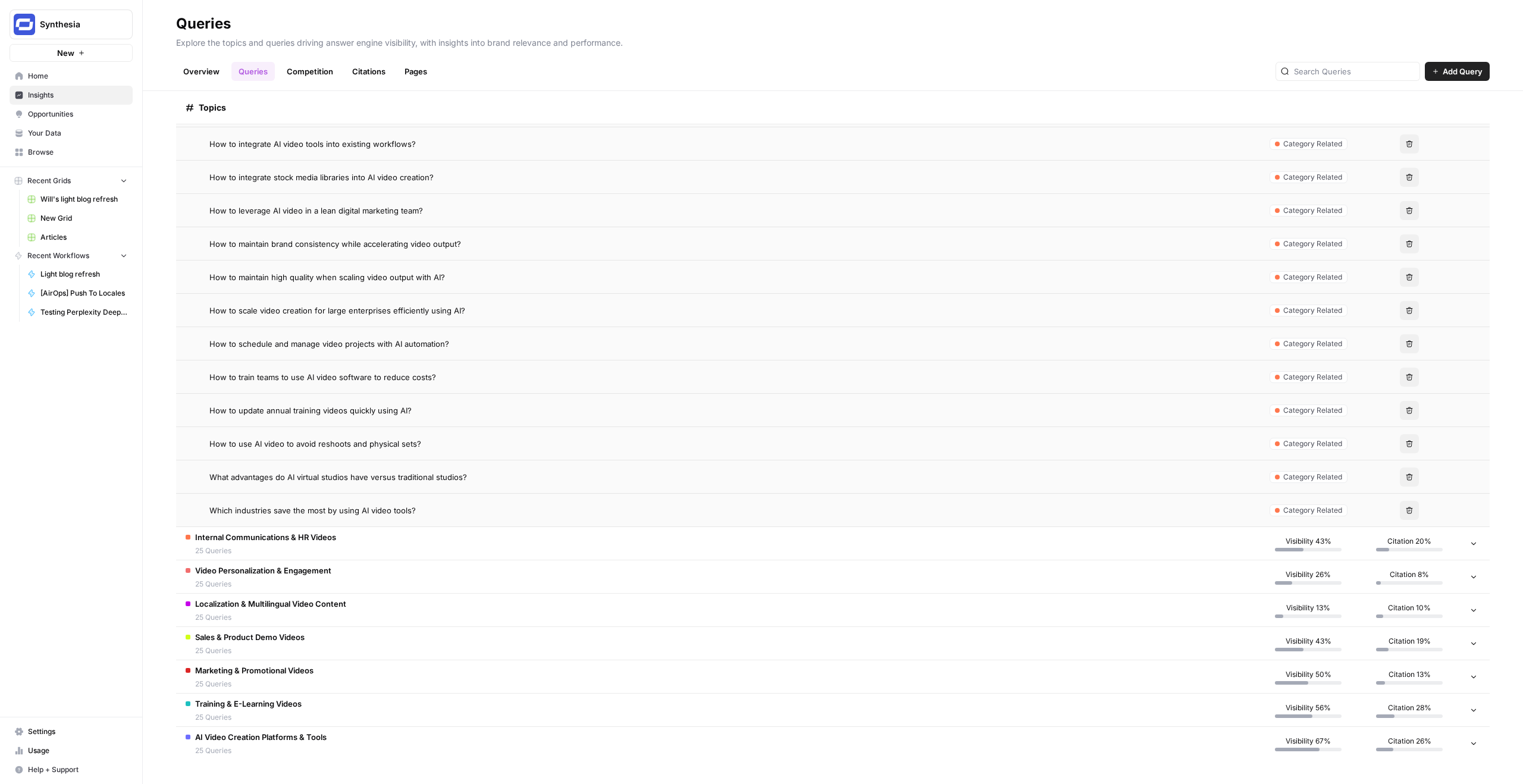
click at [290, 738] on span "AI Video Creation Platforms & Tools" at bounding box center [261, 737] width 132 height 12
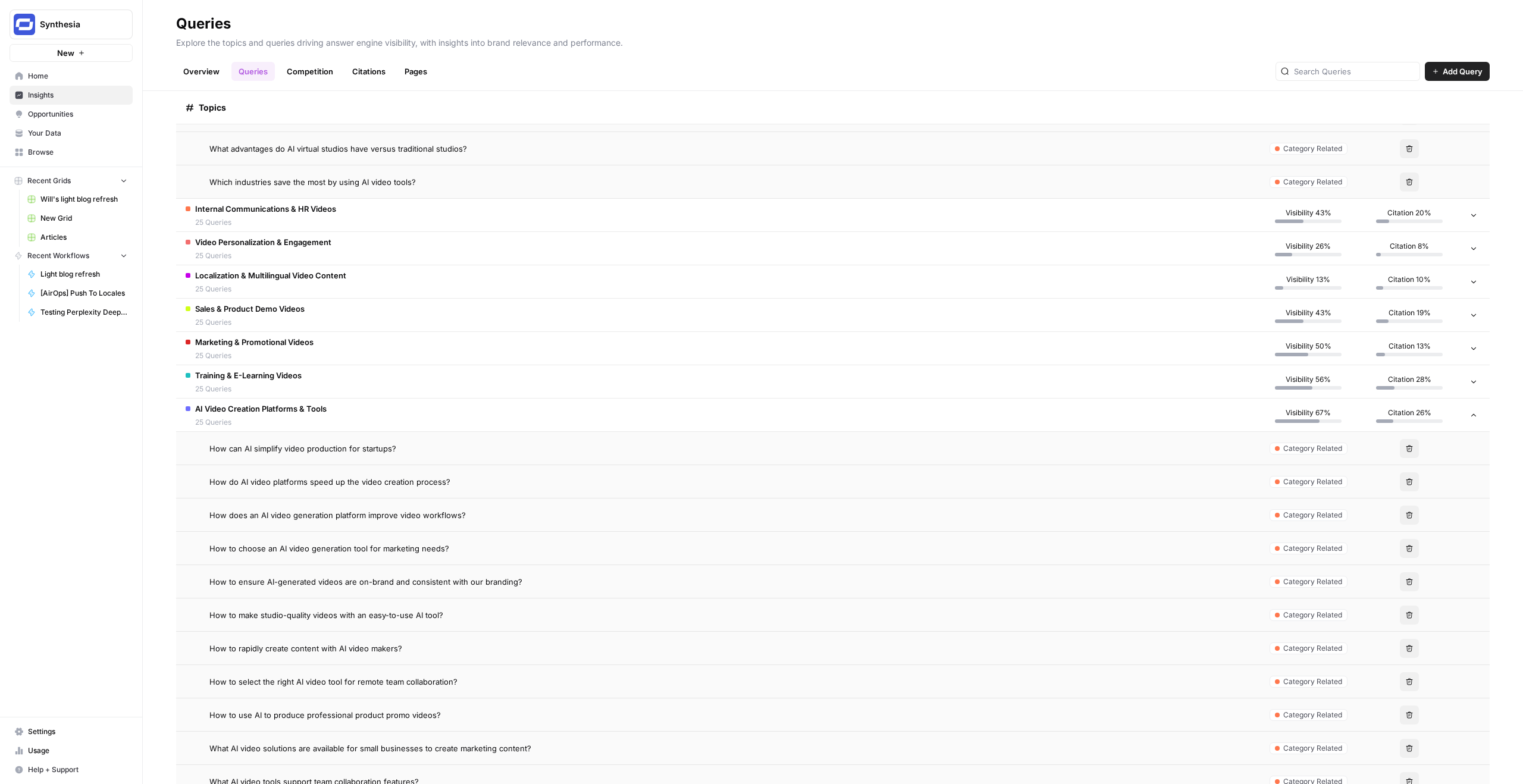
scroll to position [2845, 0]
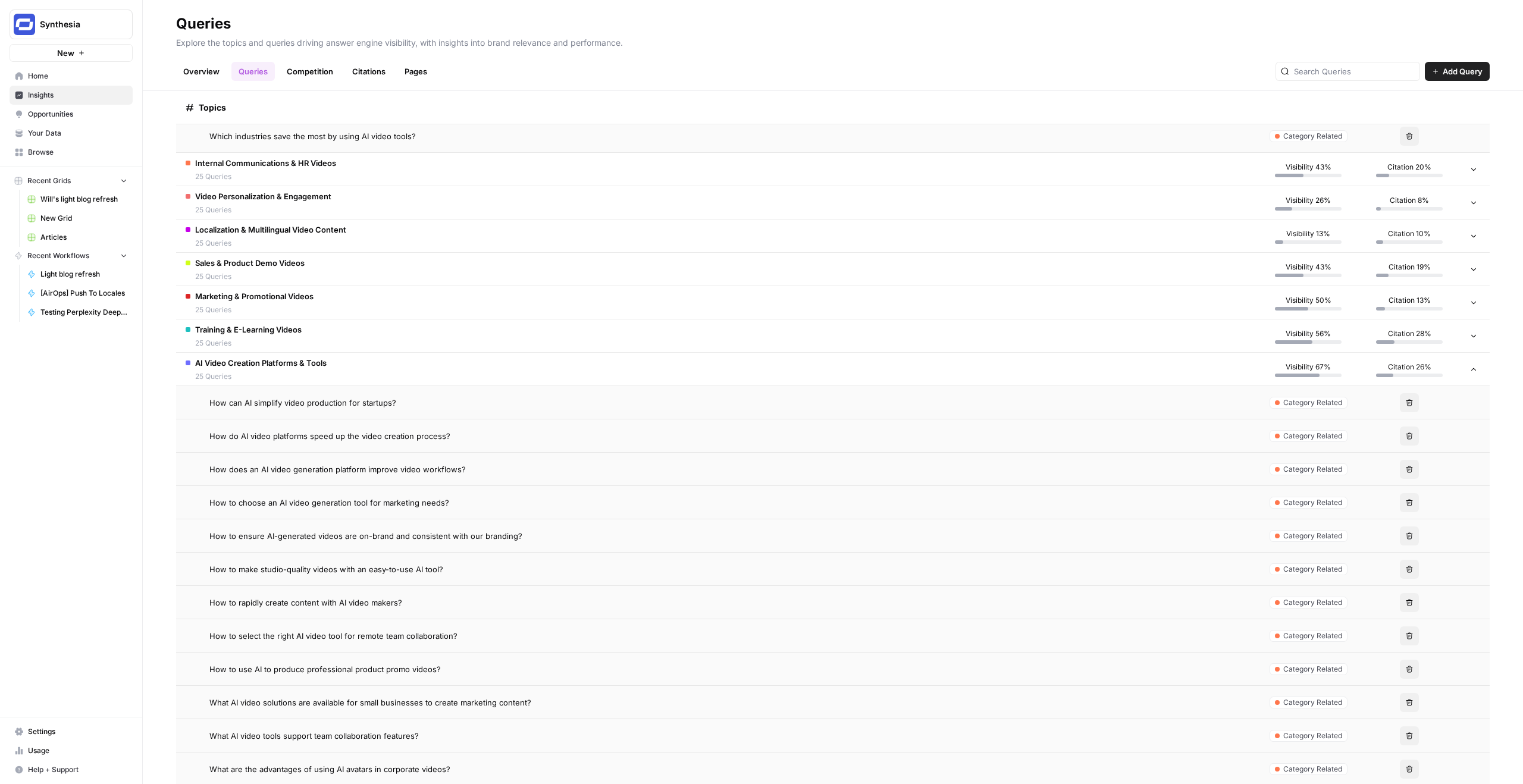
click at [367, 402] on span "How can AI simplify video production for startups?" at bounding box center [303, 403] width 187 height 12
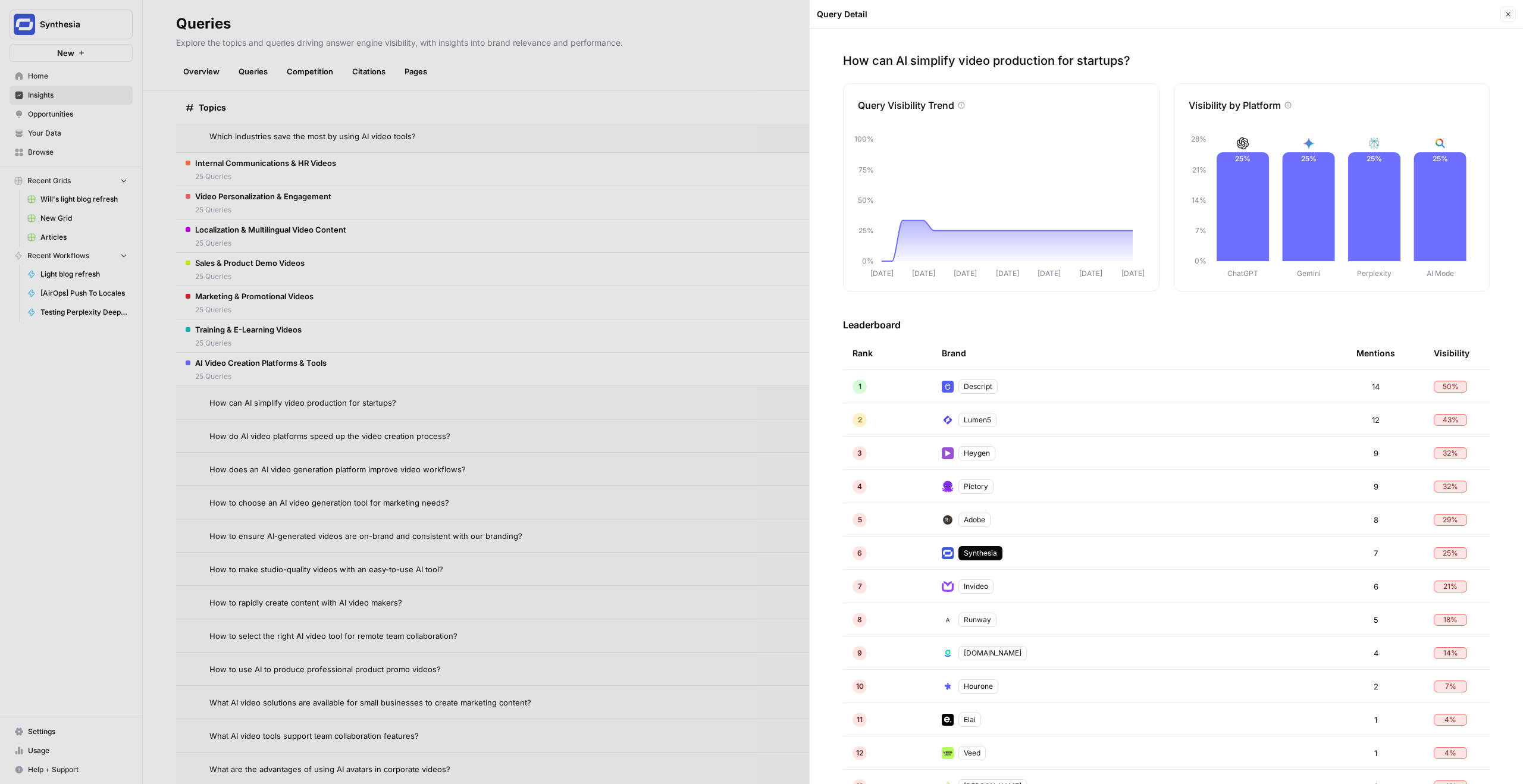
click at [980, 386] on div "Descript" at bounding box center [977, 386] width 39 height 14
copy div "Descript"
